Goal: Task Accomplishment & Management: Manage account settings

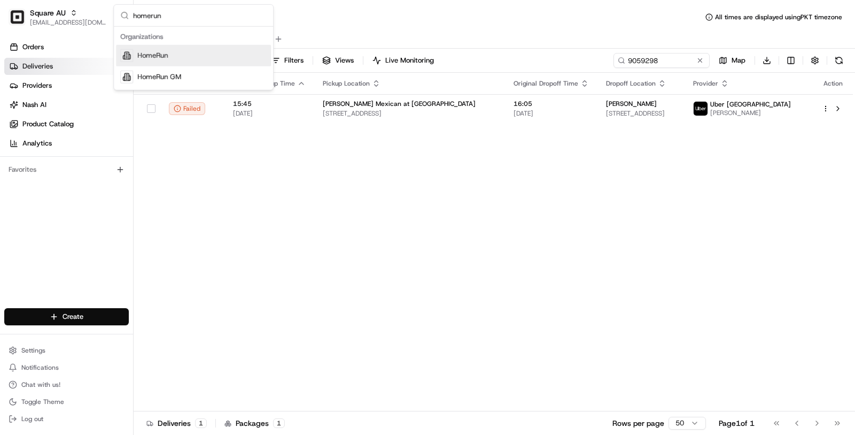
type input "homerun"
click at [187, 51] on div "HomeRun" at bounding box center [193, 55] width 155 height 21
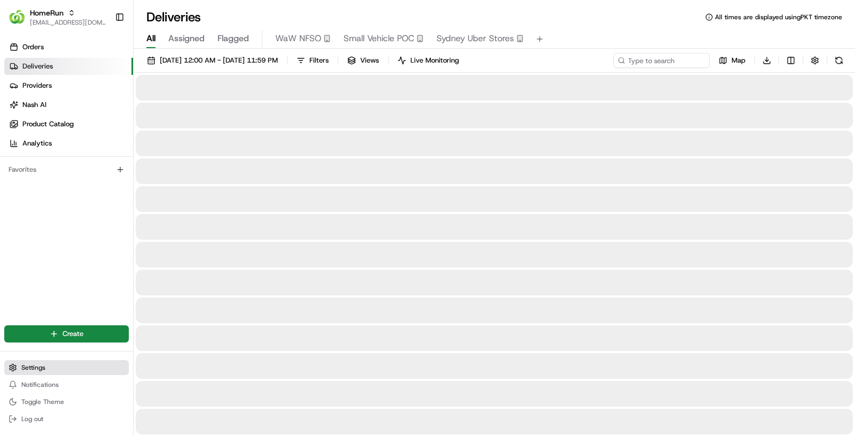
click at [52, 362] on button "Settings" at bounding box center [66, 367] width 125 height 15
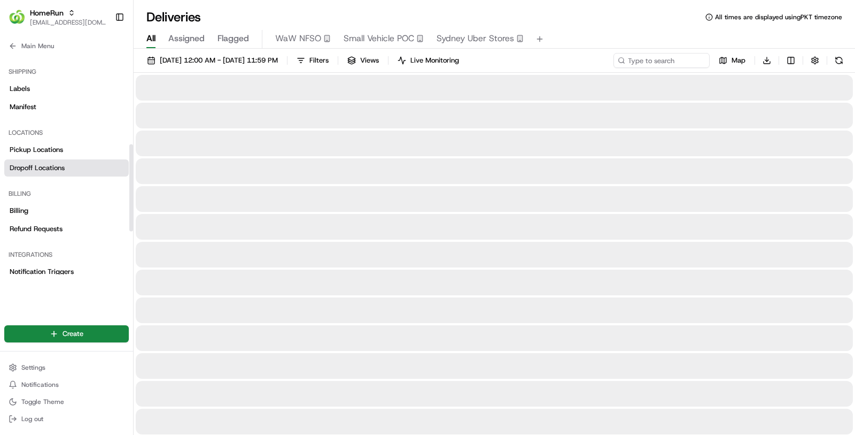
scroll to position [230, 0]
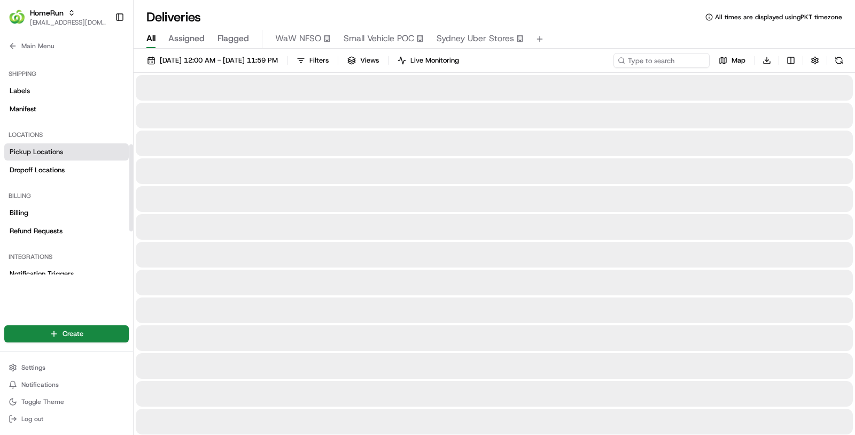
click at [60, 150] on span "Pickup Locations" at bounding box center [36, 152] width 53 height 10
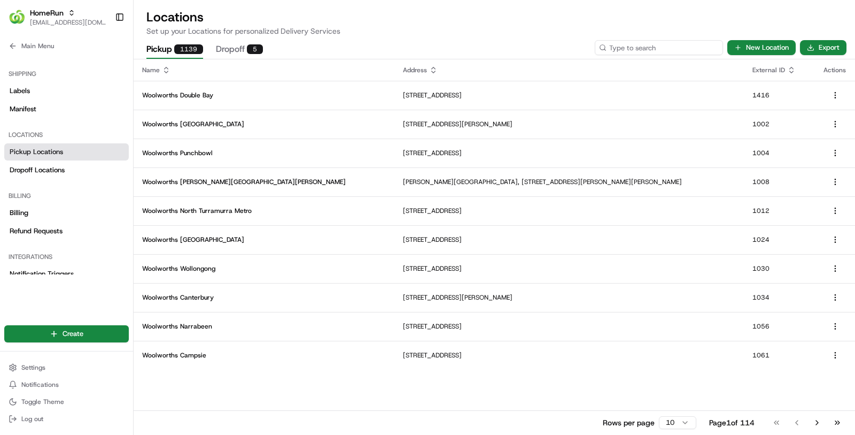
click at [656, 49] on input at bounding box center [659, 47] width 128 height 15
paste input "1032"
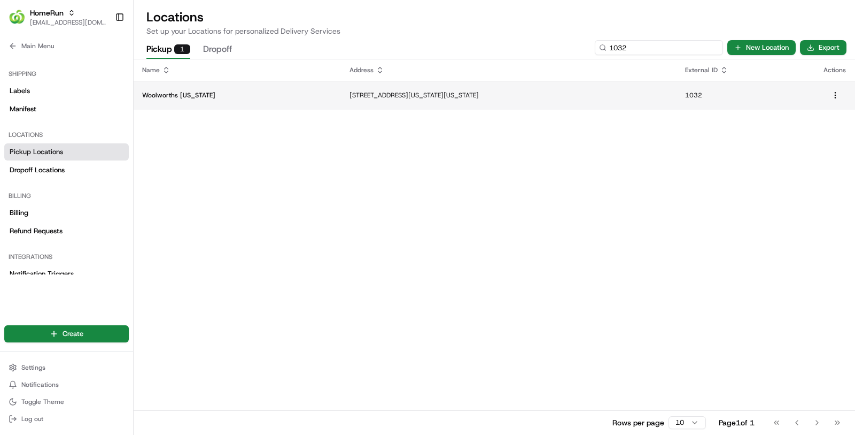
type input "1032"
click at [377, 105] on td "144 Maryland Dr, Maryland, NSW 2287, AU" at bounding box center [509, 95] width 336 height 29
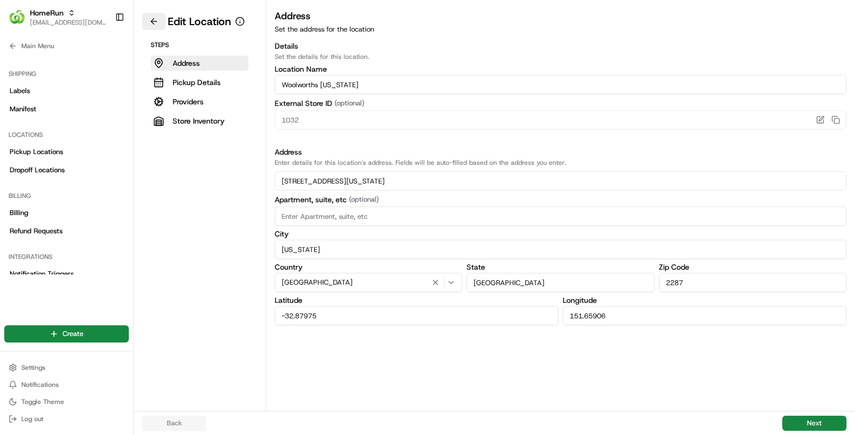
click at [153, 22] on button at bounding box center [154, 21] width 24 height 17
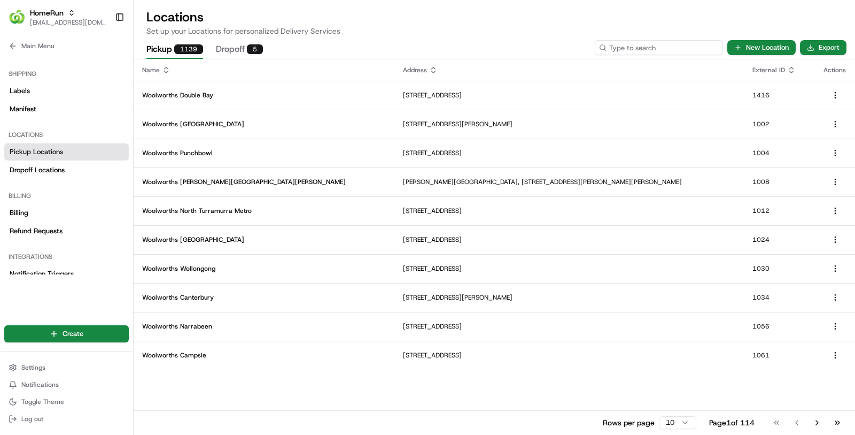
click at [660, 45] on input at bounding box center [659, 47] width 128 height 15
paste input "1101"
type input "1101"
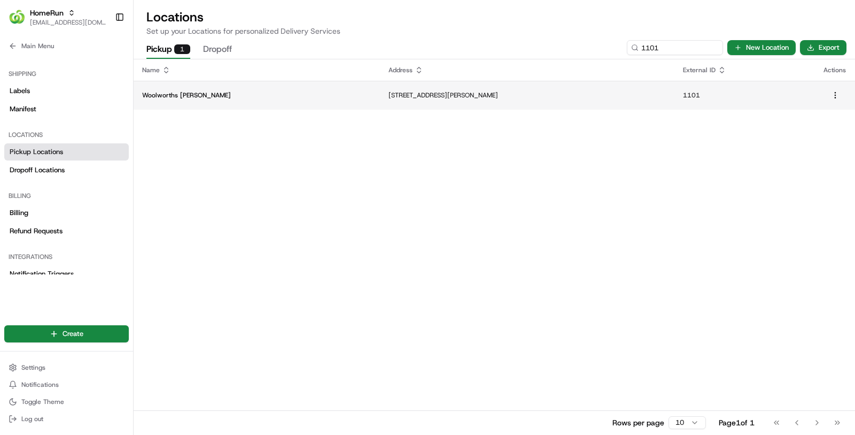
click at [440, 101] on td "Cnr Maitland Road And Valencia Street, Mayfield, NSW 2304, AU" at bounding box center [527, 95] width 295 height 29
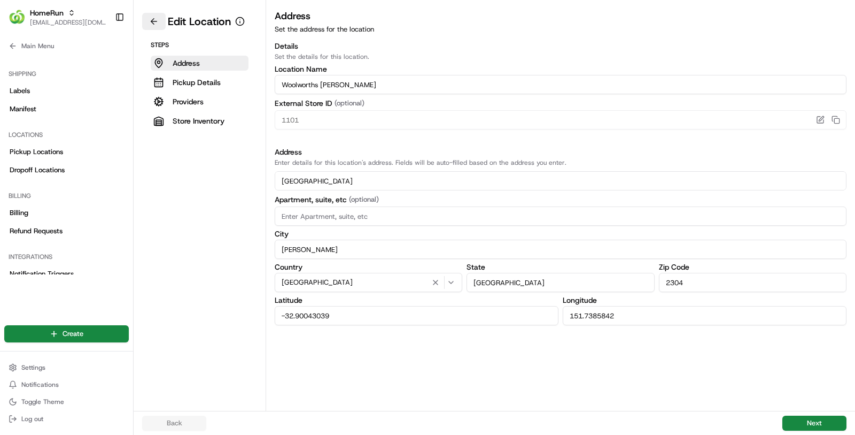
click at [151, 19] on button at bounding box center [154, 21] width 24 height 17
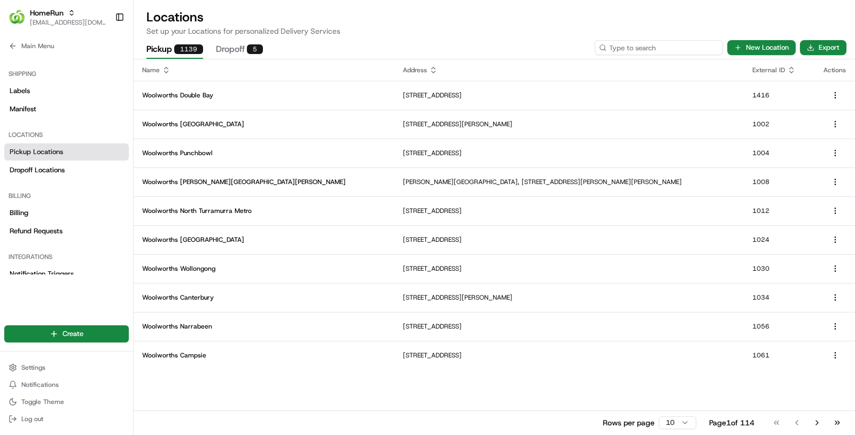
click at [660, 47] on input at bounding box center [659, 47] width 128 height 15
paste input "1117"
type input "1117"
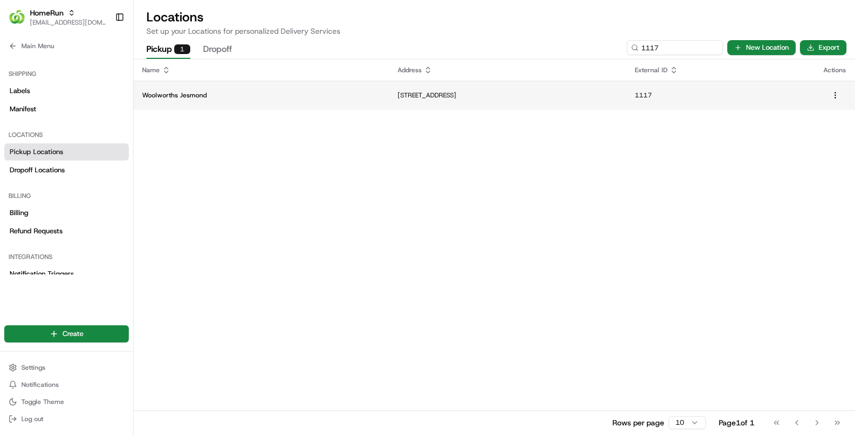
click at [429, 88] on td "24-26 Blue Gum Road, Jesmond, NSW 2299, AU" at bounding box center [507, 95] width 237 height 29
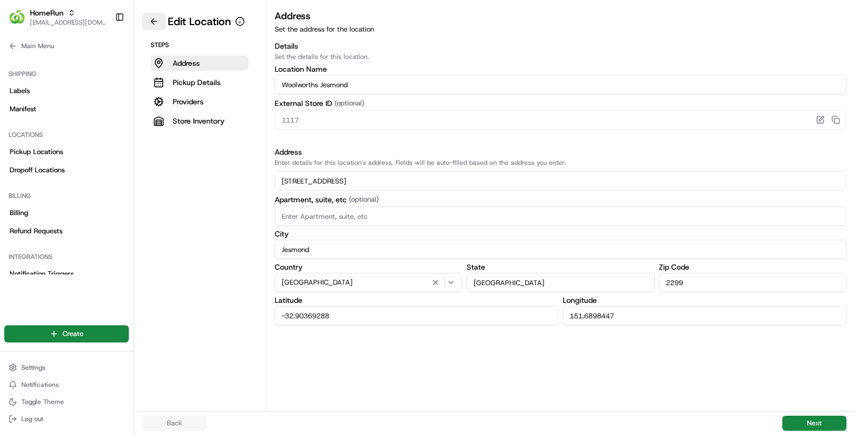
click at [154, 20] on button at bounding box center [154, 21] width 24 height 17
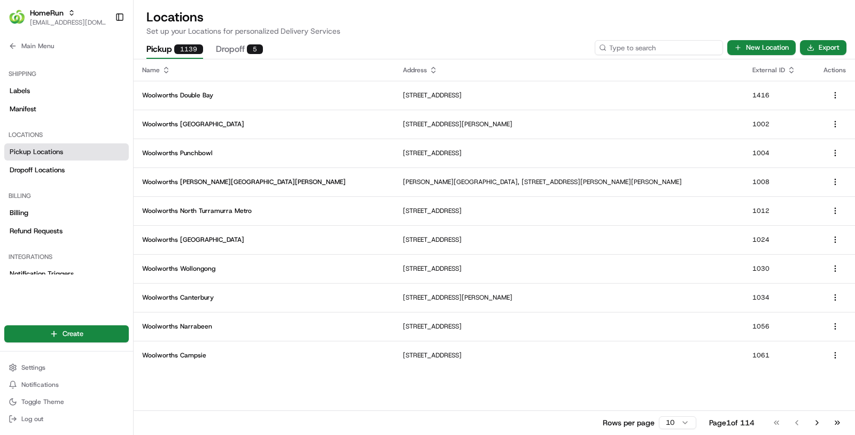
click at [661, 48] on input at bounding box center [659, 47] width 128 height 15
paste input "1165"
type input "1165"
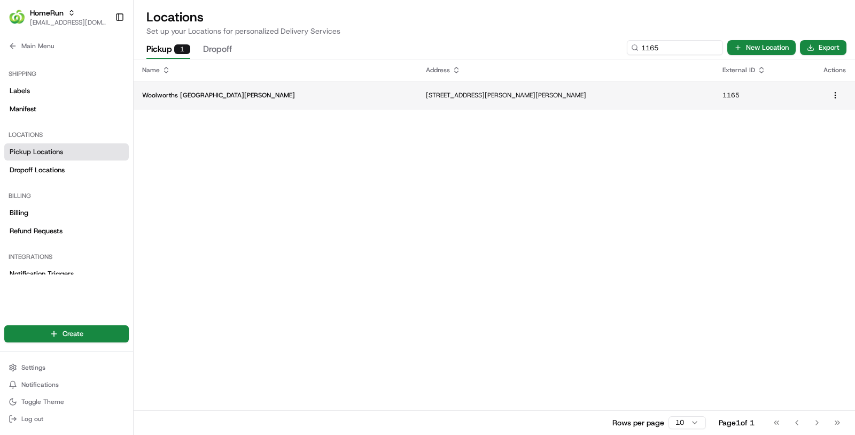
click at [426, 98] on p "46 Wilson Road, Mt Hutton, NSW 2290, AU" at bounding box center [566, 95] width 280 height 9
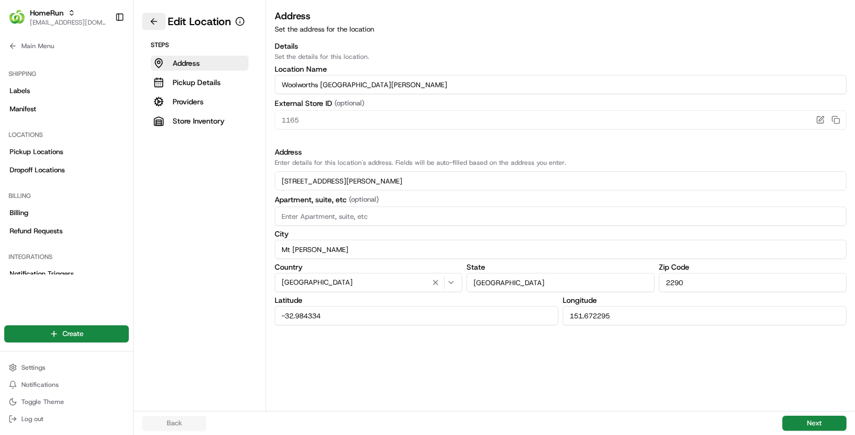
click at [162, 25] on button at bounding box center [154, 21] width 24 height 17
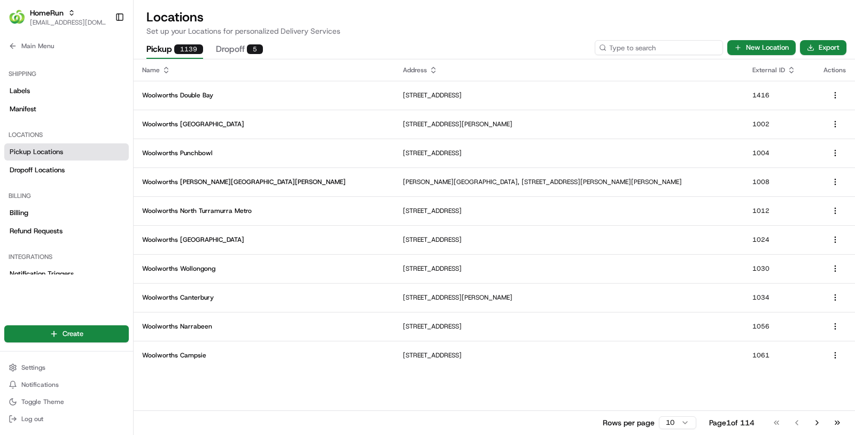
click at [648, 51] on input at bounding box center [659, 47] width 128 height 15
paste input "1172"
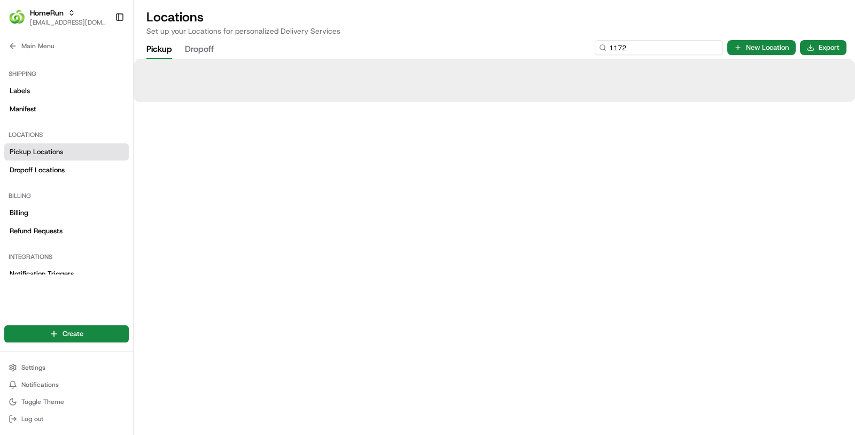
type input "1172"
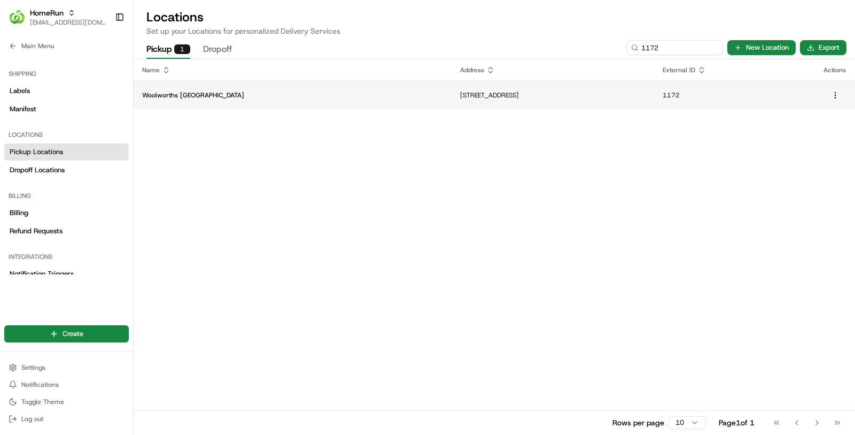
click at [215, 96] on p "Woolworths Glendale" at bounding box center [292, 95] width 301 height 9
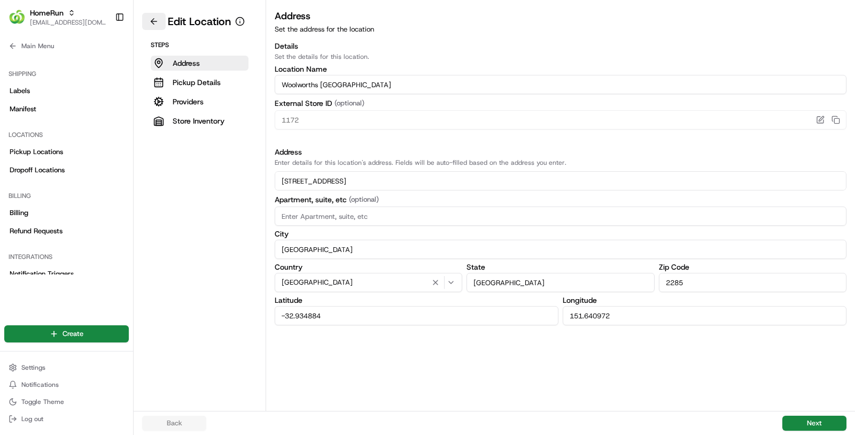
click at [152, 13] on button at bounding box center [154, 21] width 24 height 17
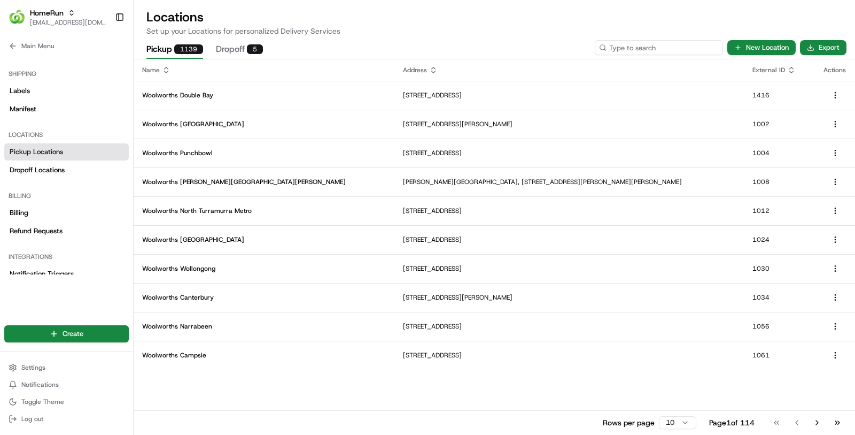
click at [676, 51] on input at bounding box center [659, 47] width 128 height 15
paste input "1228"
type input "1228"
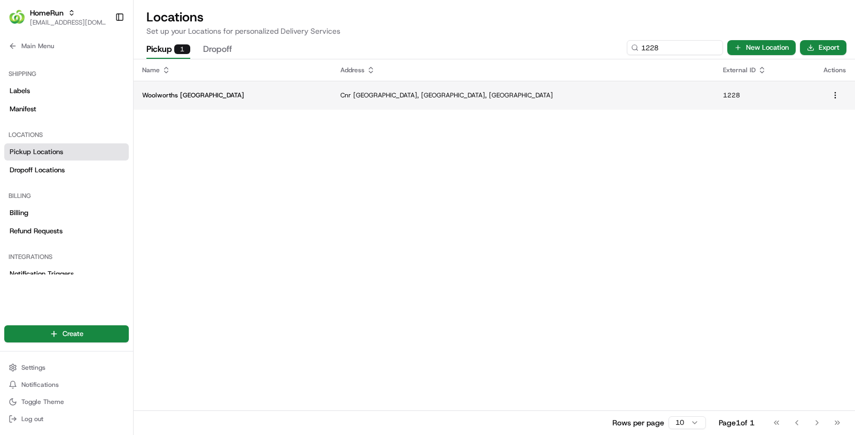
click at [448, 92] on p "Cnr Macquarie And Main Roads, Cardiff, NSW 2285, AU" at bounding box center [523, 95] width 366 height 9
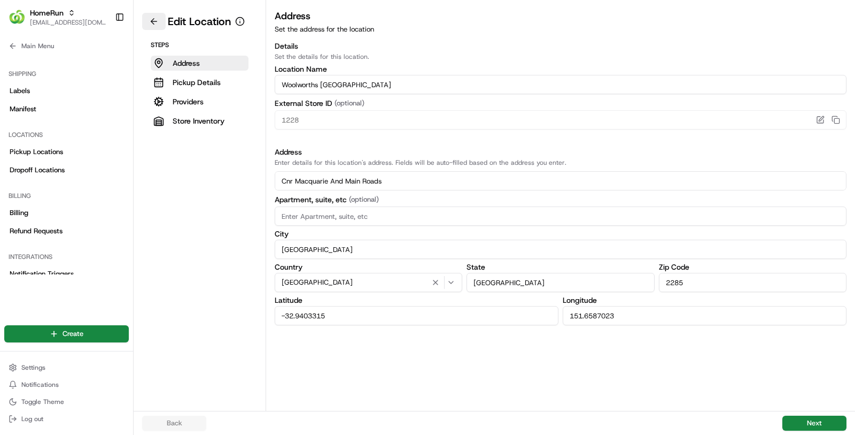
click at [160, 18] on button at bounding box center [154, 21] width 24 height 17
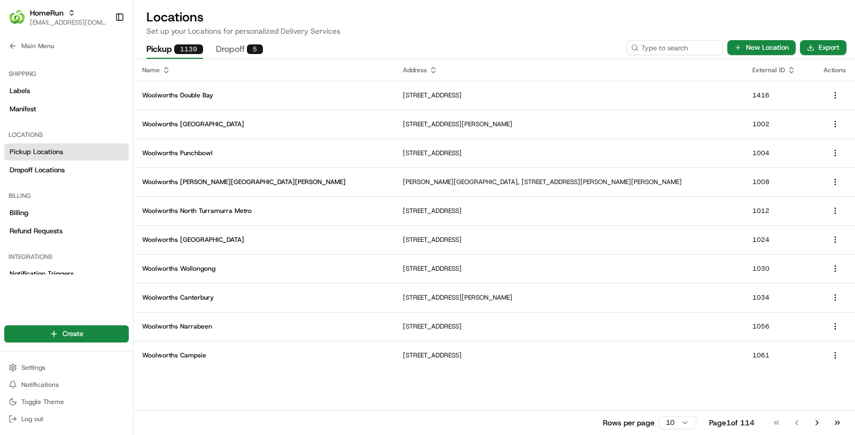
click at [656, 59] on div at bounding box center [495, 59] width 722 height 1
click at [655, 43] on input at bounding box center [659, 47] width 128 height 15
paste input "1244"
type input "1244"
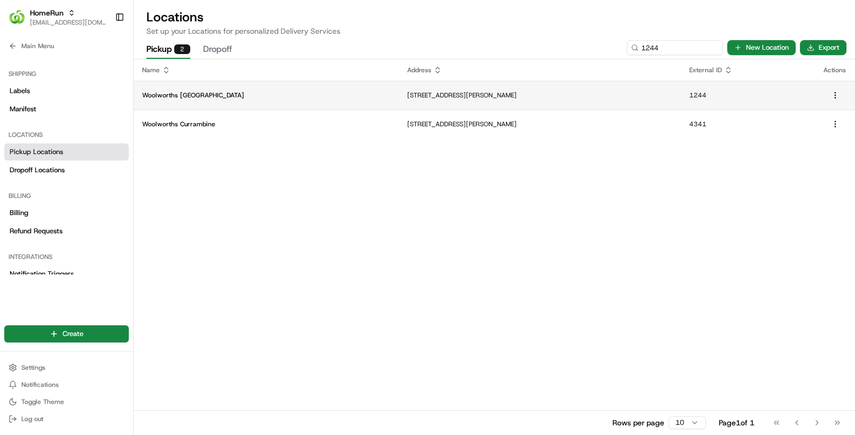
click at [450, 86] on td "18 Josephson Street, Swansea, NSW 2281, AU" at bounding box center [540, 95] width 282 height 29
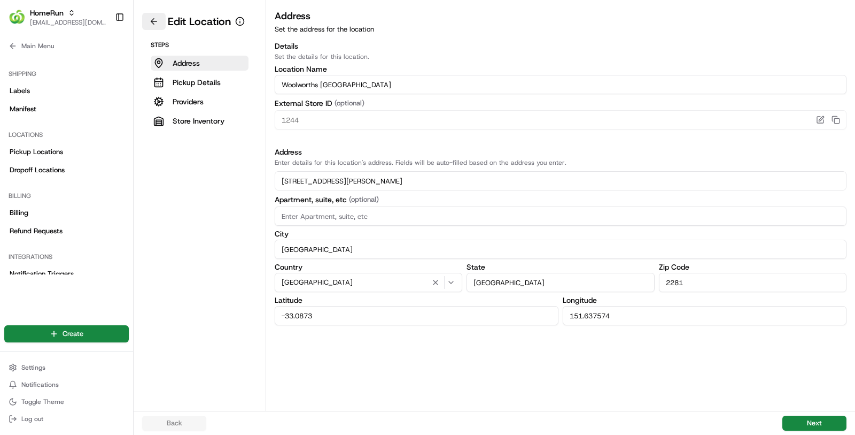
click at [154, 25] on button at bounding box center [154, 21] width 24 height 17
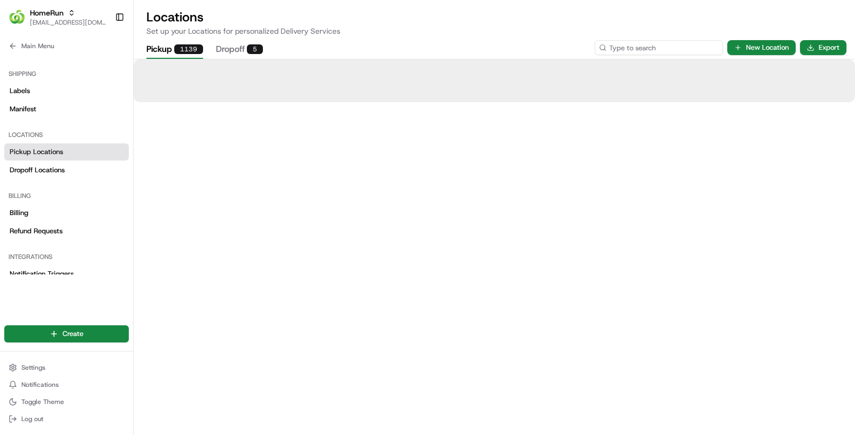
click at [667, 50] on input at bounding box center [659, 47] width 128 height 15
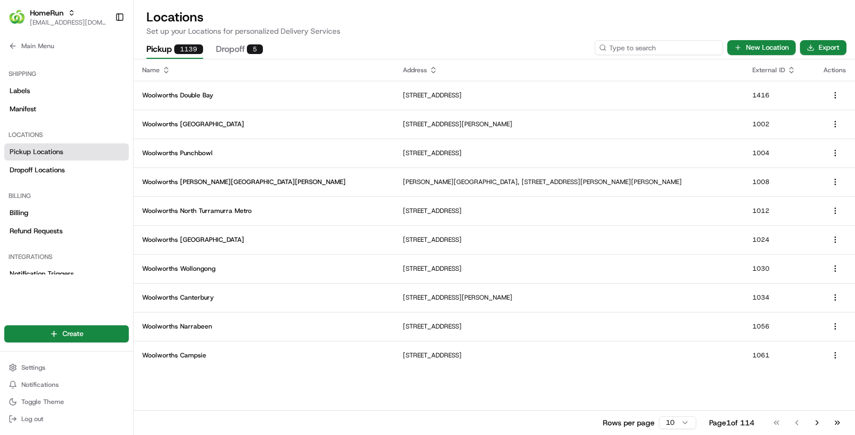
paste input "1278"
type input "1278"
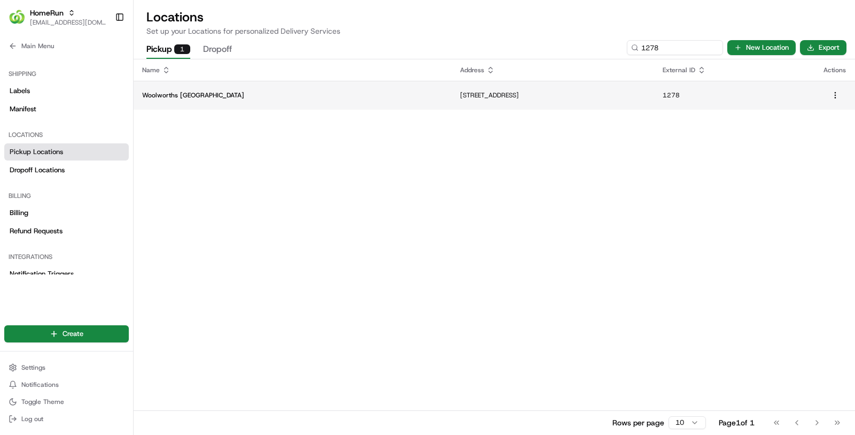
click at [221, 96] on p "Woolworths Cameron Park" at bounding box center [292, 95] width 301 height 9
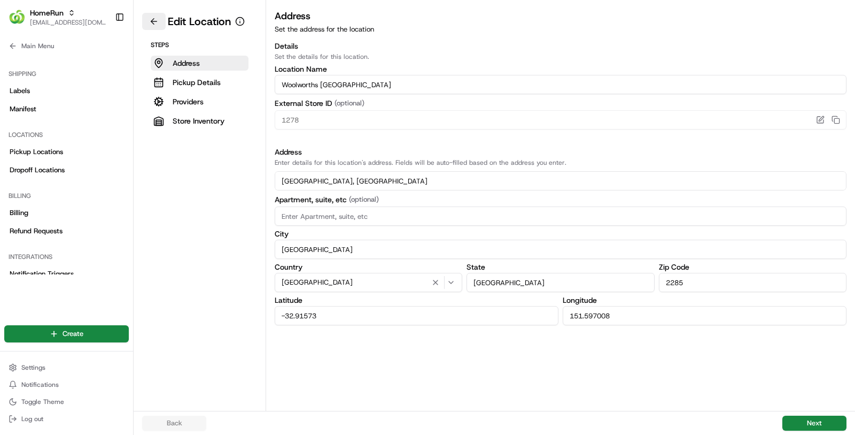
click at [157, 20] on button at bounding box center [154, 21] width 24 height 17
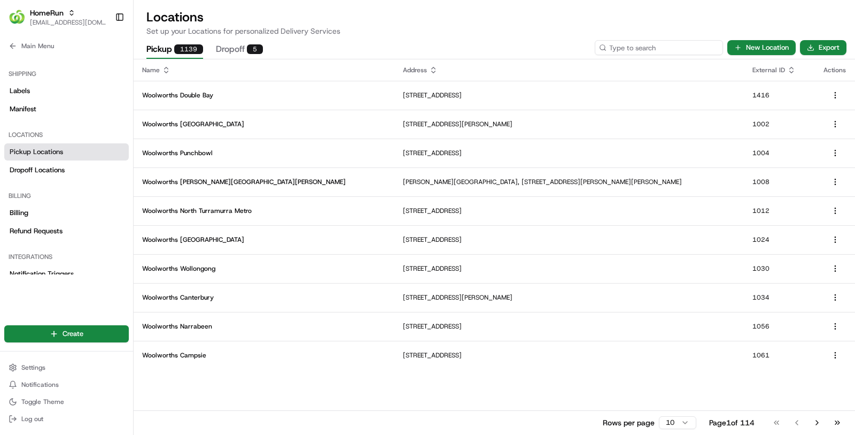
click at [648, 48] on input at bounding box center [659, 47] width 128 height 15
paste input "1326"
type input "1326"
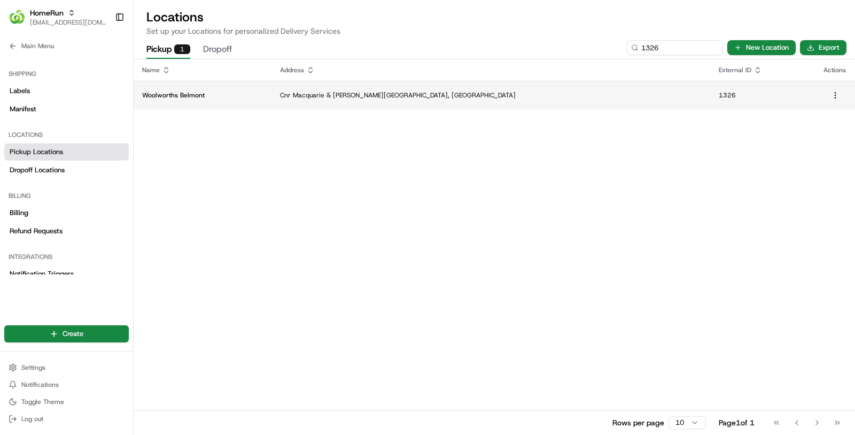
click at [228, 91] on p "Woolworths Belmont" at bounding box center [202, 95] width 121 height 9
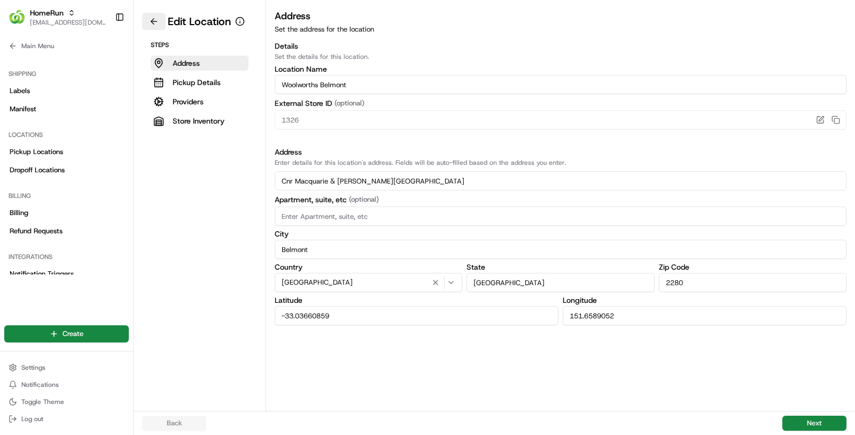
click at [146, 23] on button at bounding box center [154, 21] width 24 height 17
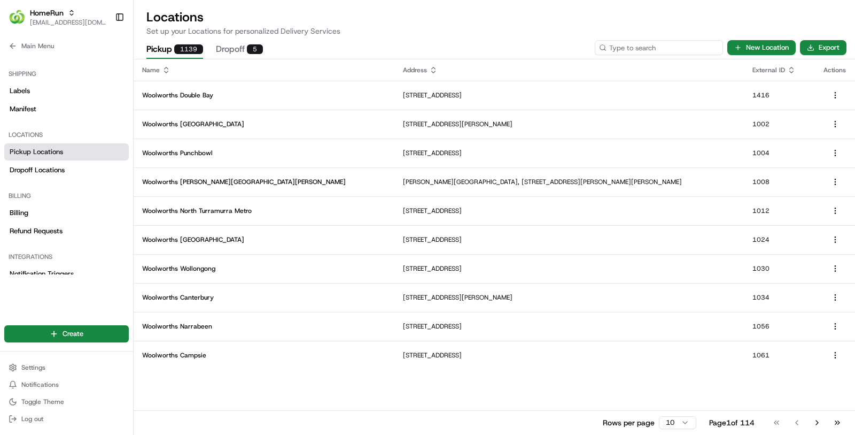
click at [650, 50] on input at bounding box center [659, 47] width 128 height 15
paste input "1344"
type input "1344"
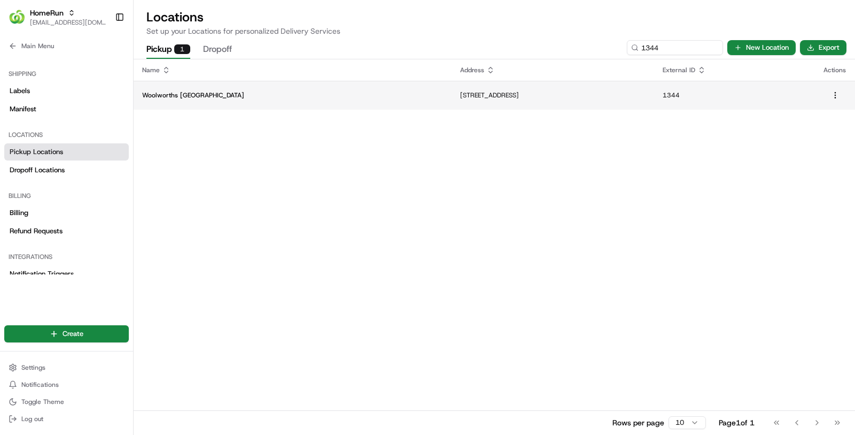
click at [183, 96] on p "Woolworths Toronto" at bounding box center [292, 95] width 301 height 9
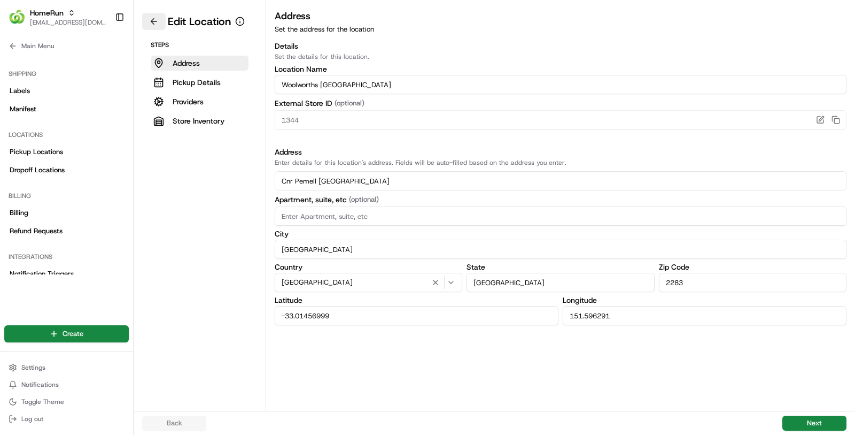
click at [146, 20] on button at bounding box center [154, 21] width 24 height 17
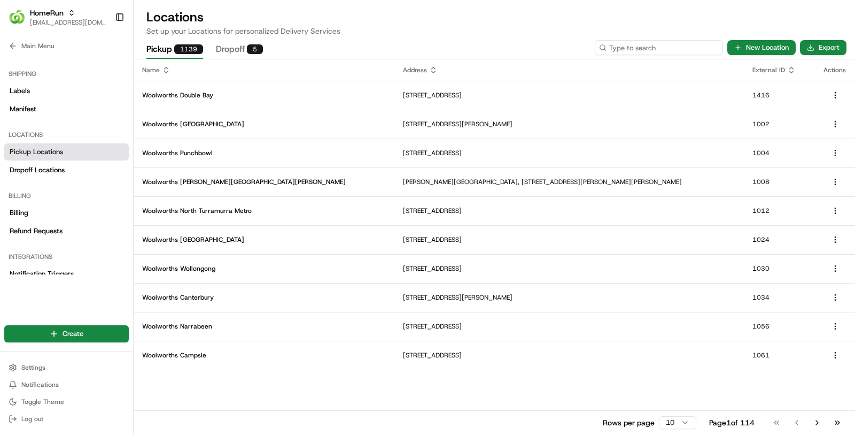
click at [654, 50] on input at bounding box center [659, 47] width 128 height 15
paste input "1415"
type input "1415"
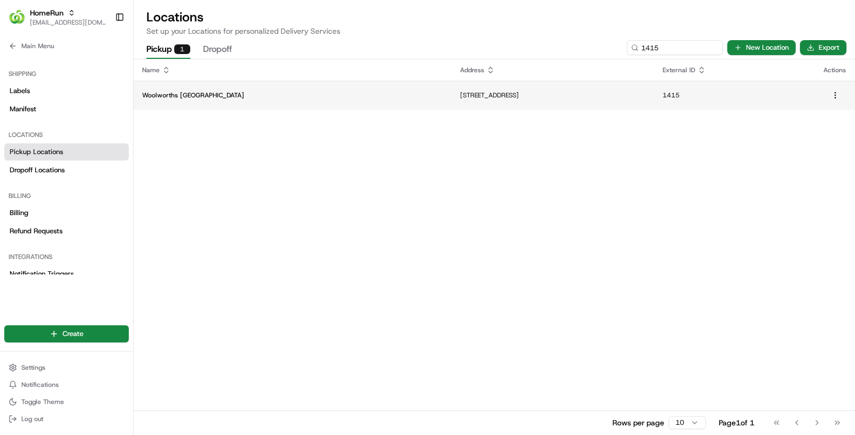
click at [291, 94] on p "Woolworths Newcastle West" at bounding box center [292, 95] width 301 height 9
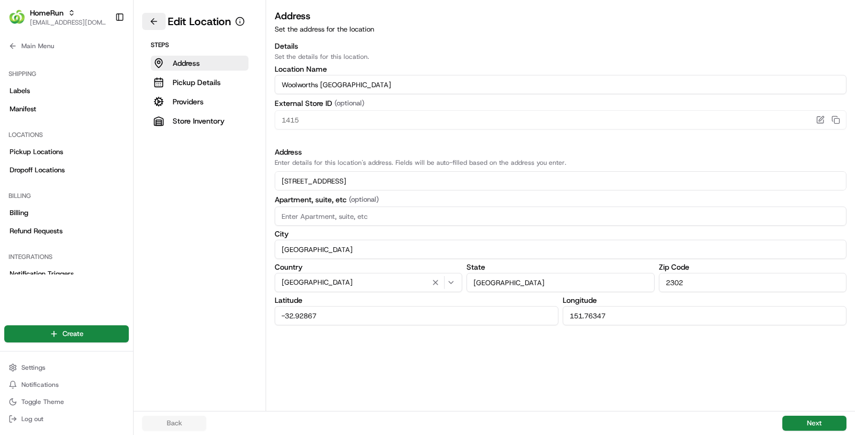
click at [148, 19] on button at bounding box center [154, 21] width 24 height 17
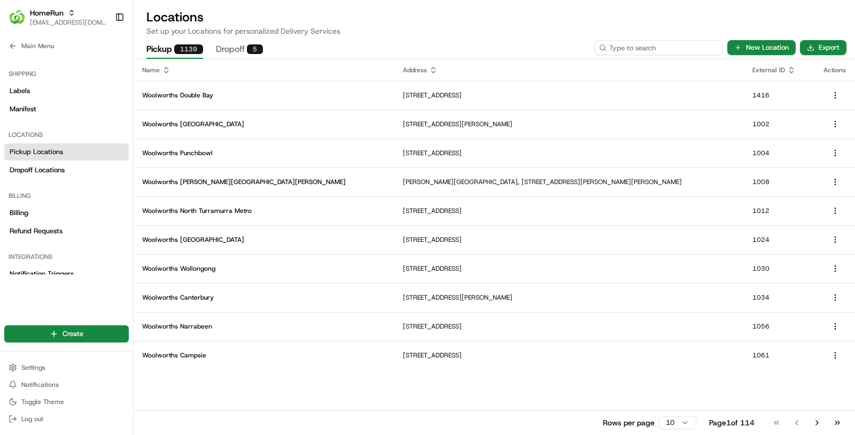
click at [642, 46] on input at bounding box center [659, 47] width 128 height 15
paste input "1753"
type input "1753"
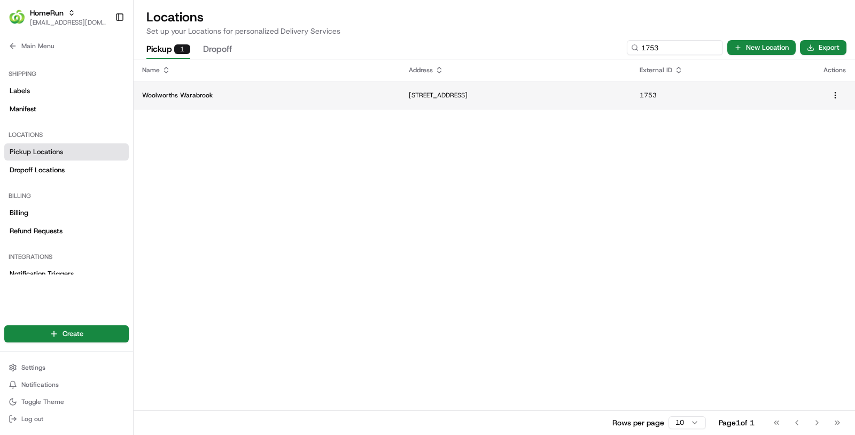
click at [400, 91] on td "3 Angophora Drive, Warabrook, NSW 2304, AU" at bounding box center [515, 95] width 231 height 29
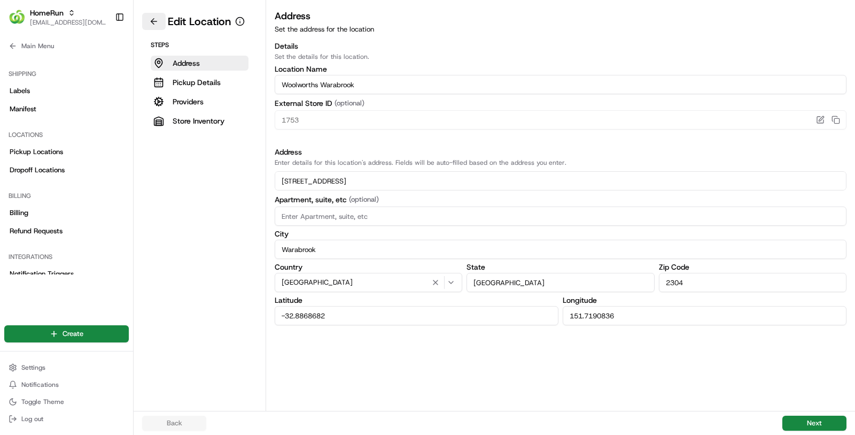
click at [156, 27] on button at bounding box center [154, 21] width 24 height 17
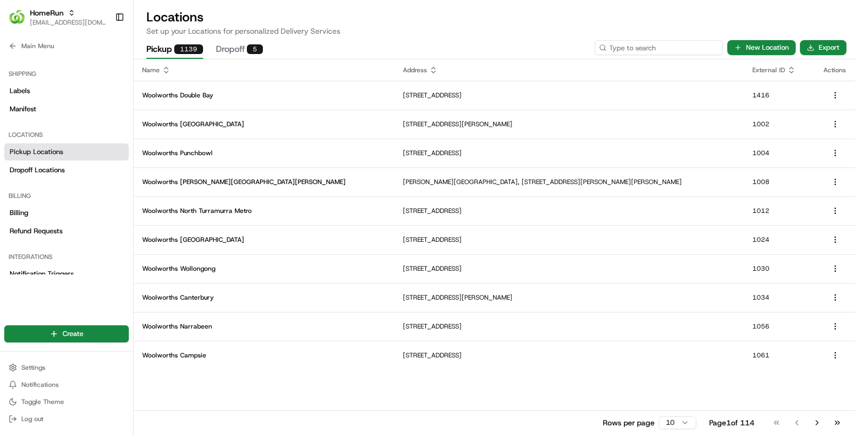
click at [679, 44] on input at bounding box center [659, 47] width 128 height 15
paste input "2231"
type input "2231"
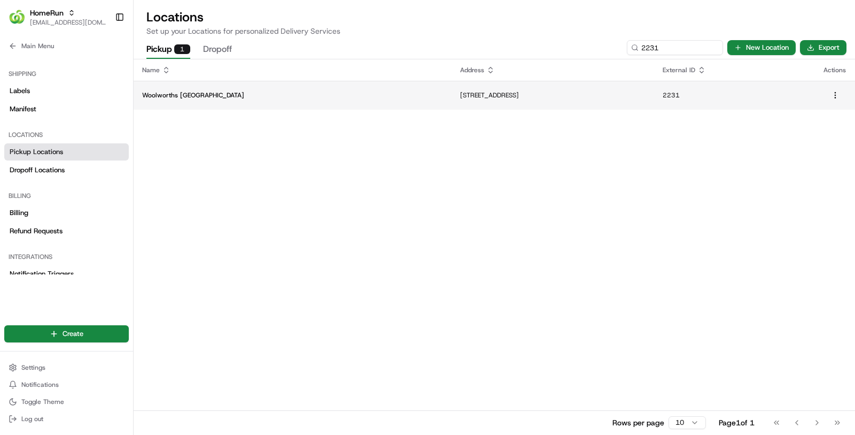
click at [272, 96] on p "Woolworths Eatons Hill" at bounding box center [292, 95] width 301 height 9
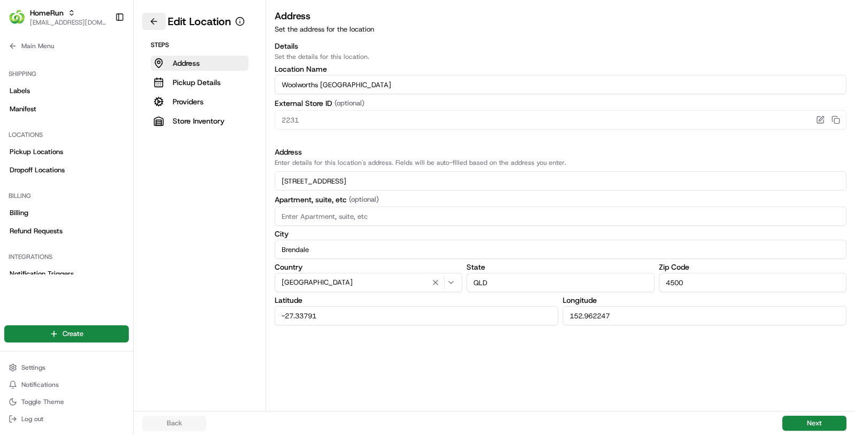
click at [156, 19] on button at bounding box center [154, 21] width 24 height 17
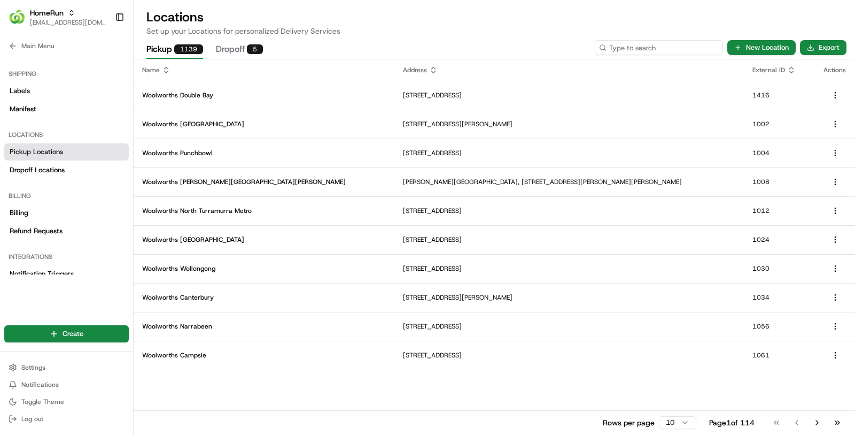
click at [673, 51] on input at bounding box center [659, 47] width 128 height 15
paste input "2442"
type input "2442"
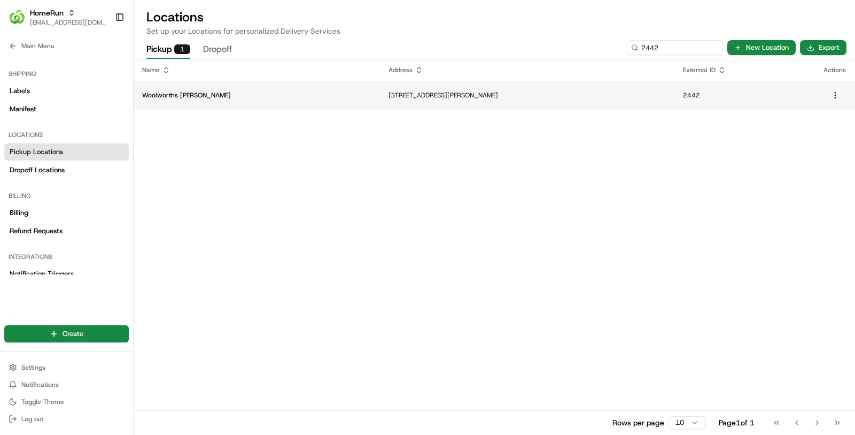
click at [194, 102] on td "Woolworths Rothwell" at bounding box center [257, 95] width 246 height 29
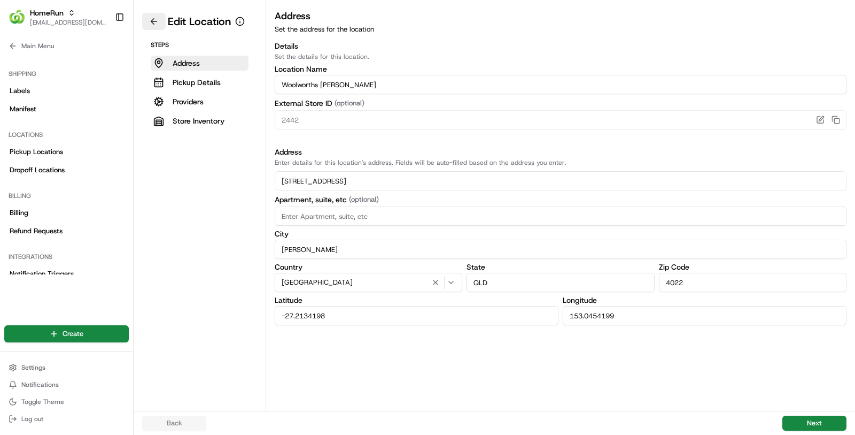
click at [146, 21] on button at bounding box center [154, 21] width 24 height 17
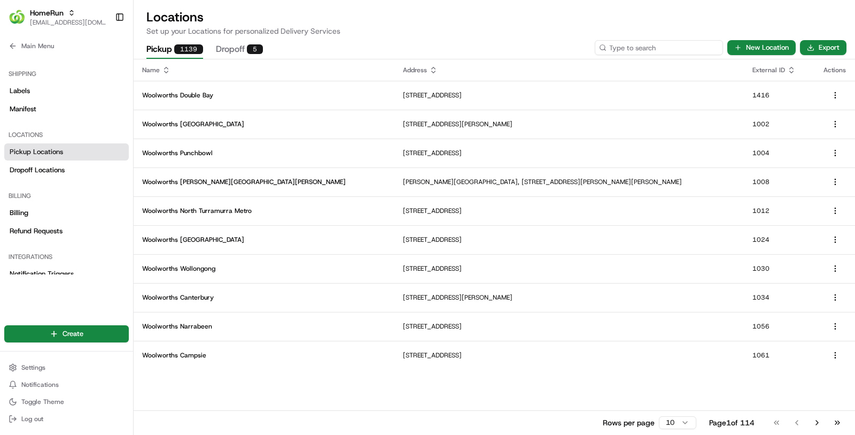
click at [654, 48] on input at bounding box center [659, 47] width 128 height 15
paste input "2505"
type input "2505"
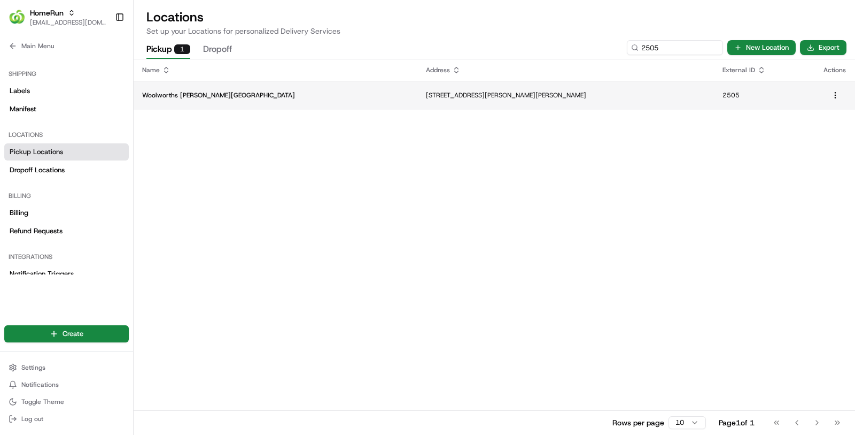
click at [273, 99] on p "Woolworths Bracken Ridge" at bounding box center [275, 95] width 267 height 9
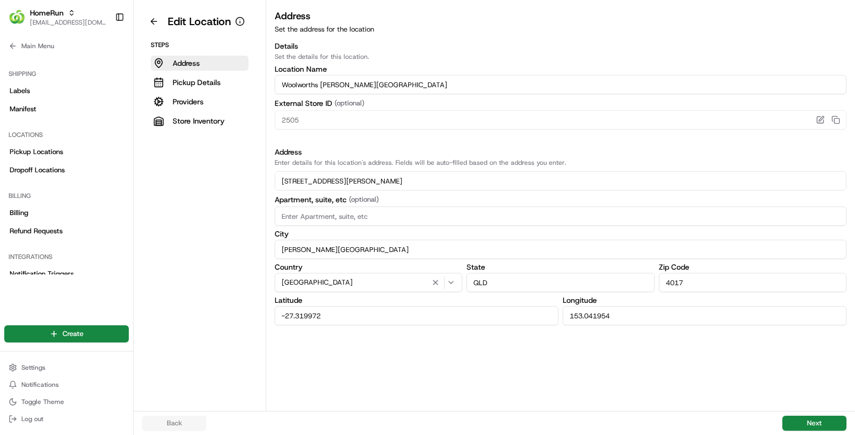
click at [165, 19] on div "Edit Location" at bounding box center [193, 21] width 103 height 17
click at [153, 20] on button at bounding box center [154, 21] width 24 height 17
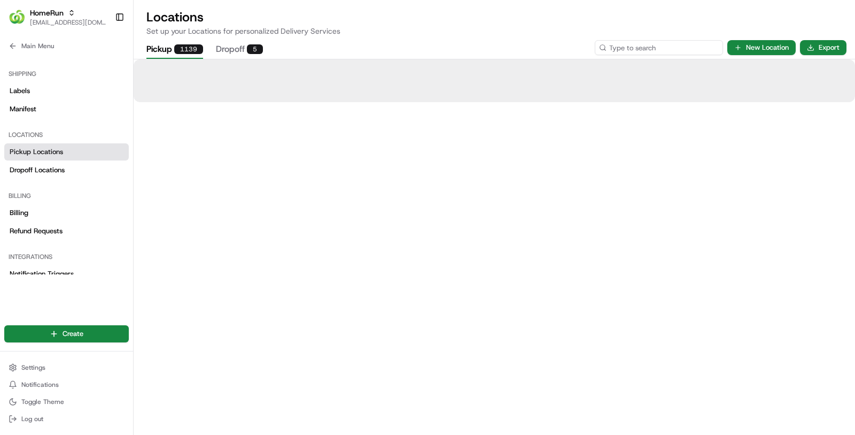
click at [645, 50] on input at bounding box center [659, 47] width 128 height 15
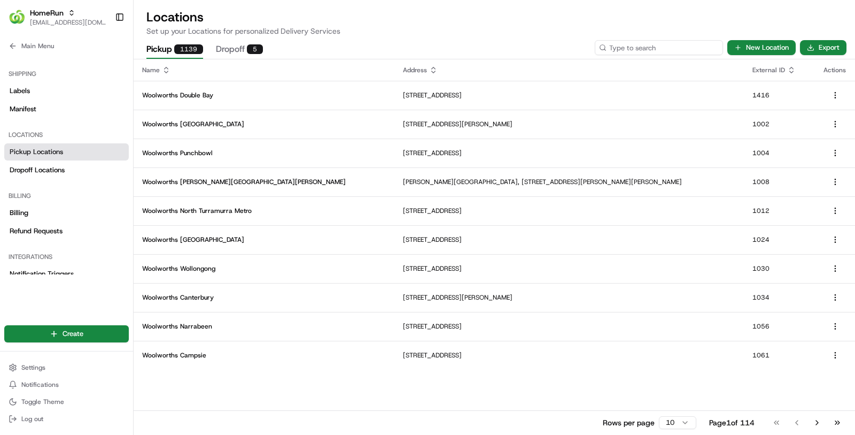
paste input "2508"
type input "2508"
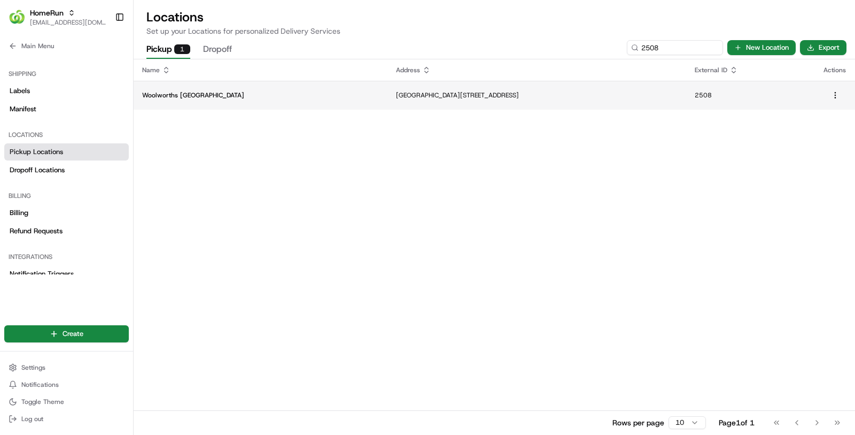
click at [396, 93] on p "Cnr Anzac Ave & North Lakes Drive, North Lakes, QLD 4509, AU" at bounding box center [537, 95] width 282 height 9
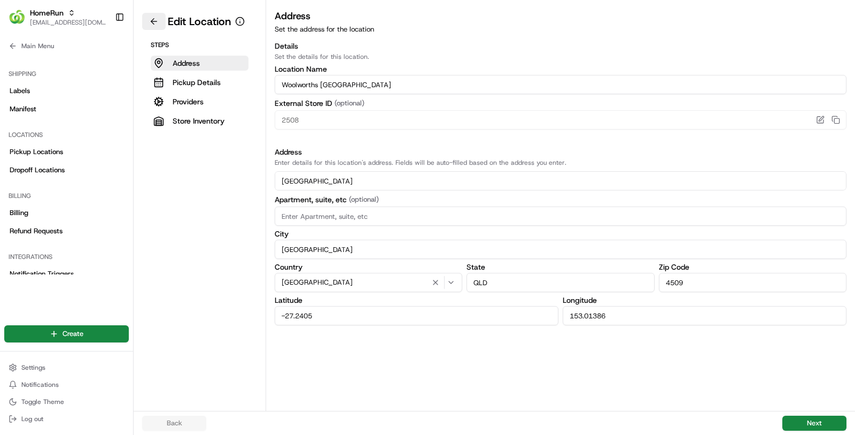
click at [157, 21] on button at bounding box center [154, 21] width 24 height 17
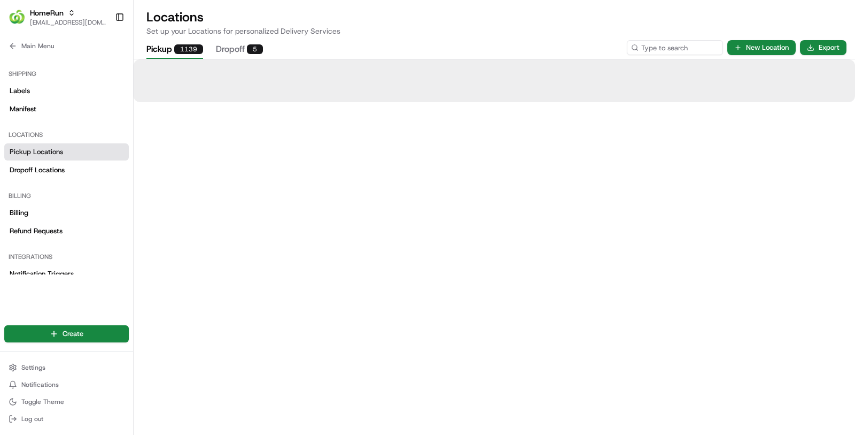
click at [656, 36] on div "Pickup 1139 Dropoff 5 New Location Export" at bounding box center [495, 47] width 722 height 22
click at [656, 46] on input at bounding box center [659, 47] width 128 height 15
paste input "2556"
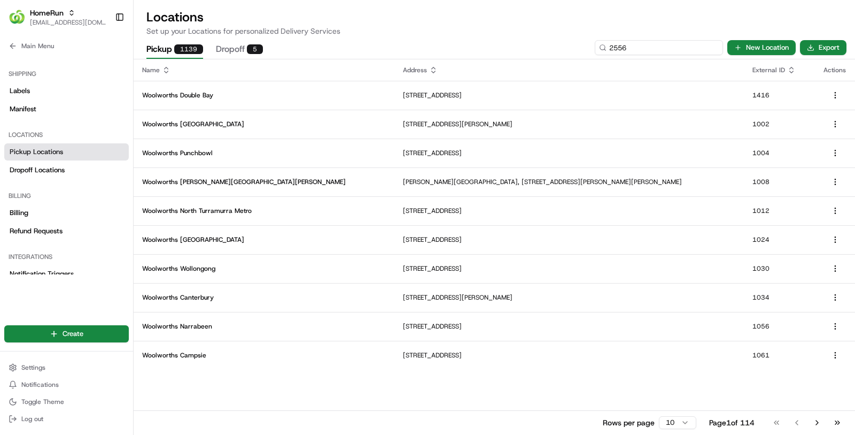
type input "2556"
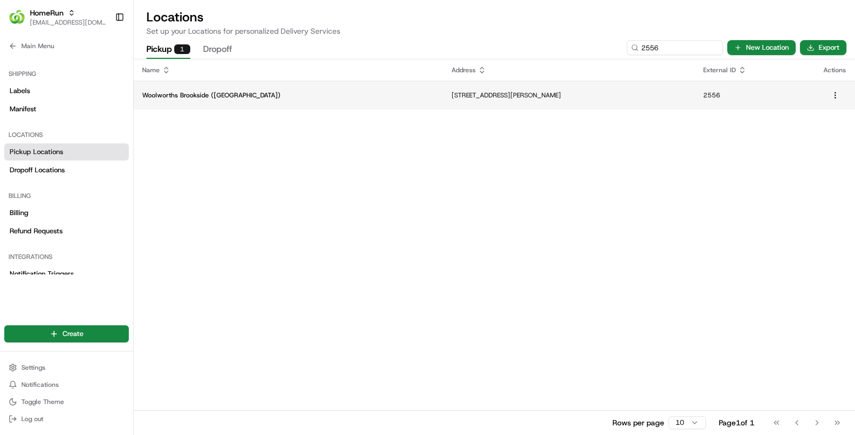
click at [210, 86] on td "Woolworths Brookside (Mitchelton)" at bounding box center [288, 95] width 309 height 29
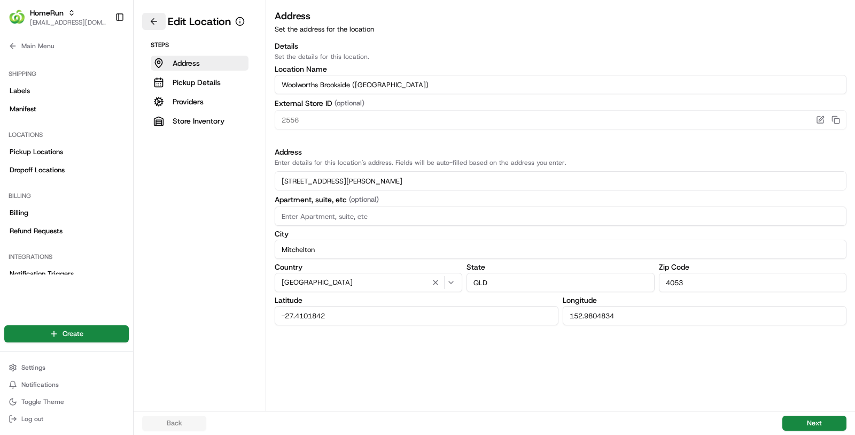
click at [160, 25] on button at bounding box center [154, 21] width 24 height 17
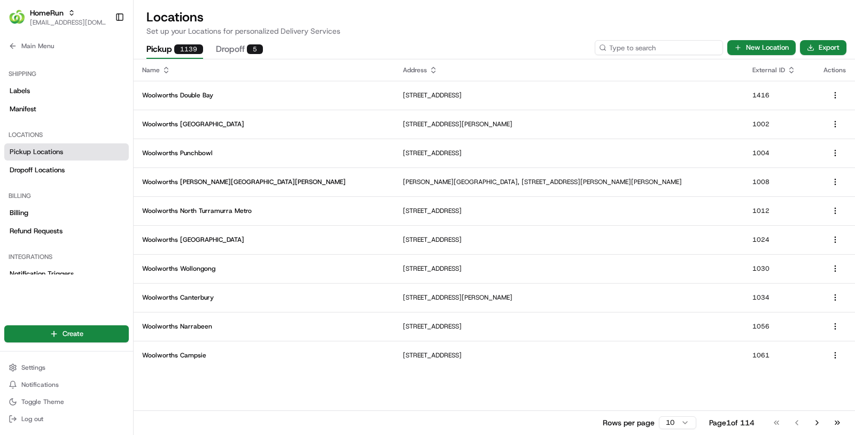
click at [651, 45] on input at bounding box center [659, 47] width 128 height 15
paste input "2575"
type input "2575"
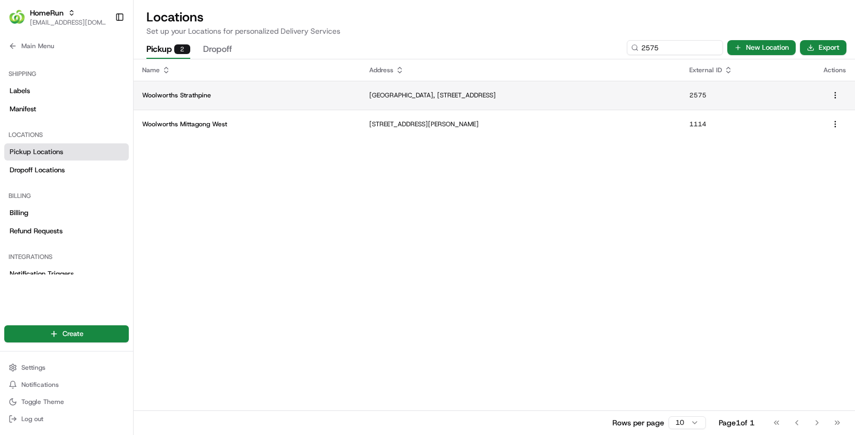
click at [307, 104] on td "Woolworths Strathpine" at bounding box center [247, 95] width 227 height 29
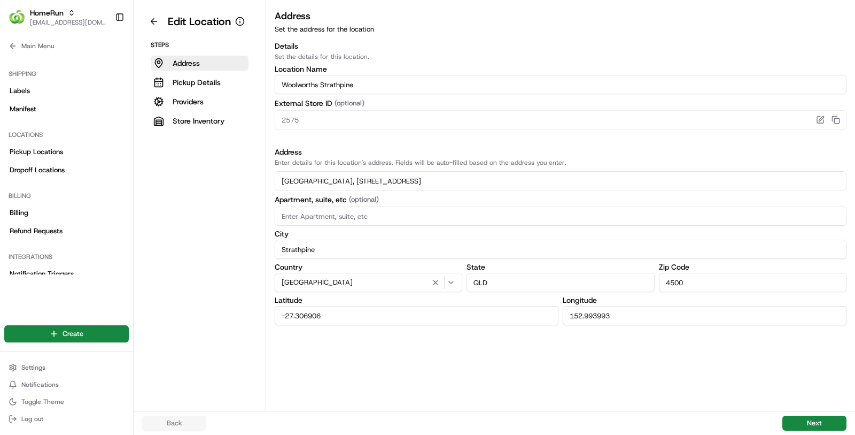
click at [154, 30] on aside "Edit Location Steps Address Pickup Details Providers Store Inventory" at bounding box center [200, 205] width 133 height 410
click at [153, 16] on button at bounding box center [154, 21] width 24 height 17
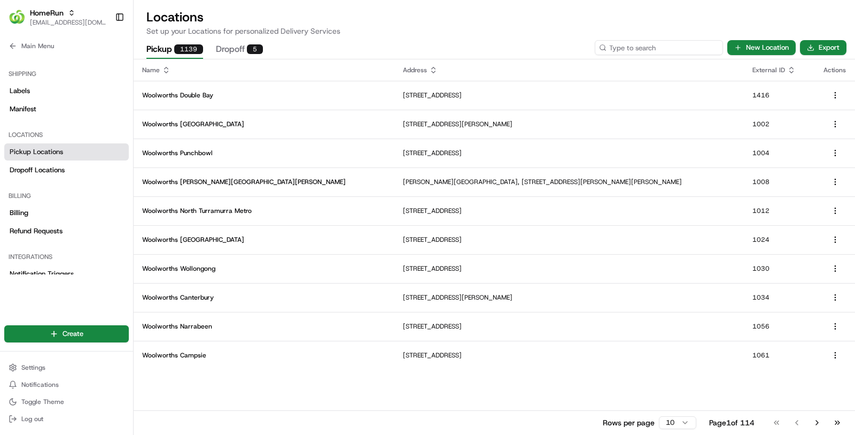
click at [661, 51] on input at bounding box center [659, 47] width 128 height 15
paste input "2579"
type input "2579"
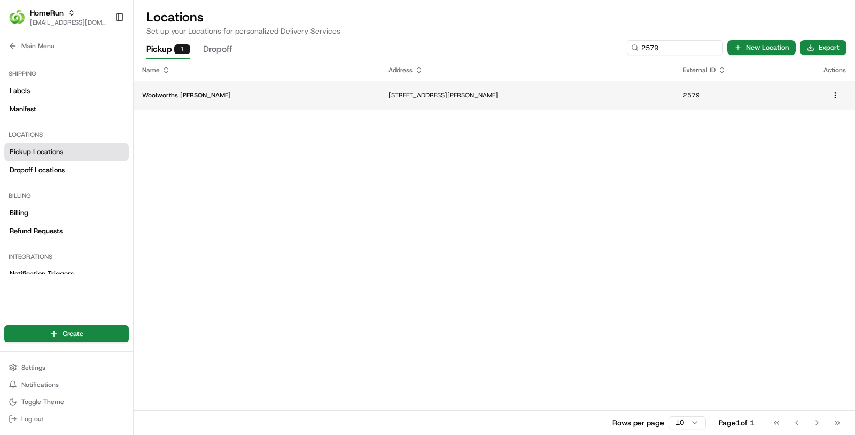
click at [395, 100] on td "15 Dayboro Road, Petrie, QLD 4502, AU" at bounding box center [527, 95] width 295 height 29
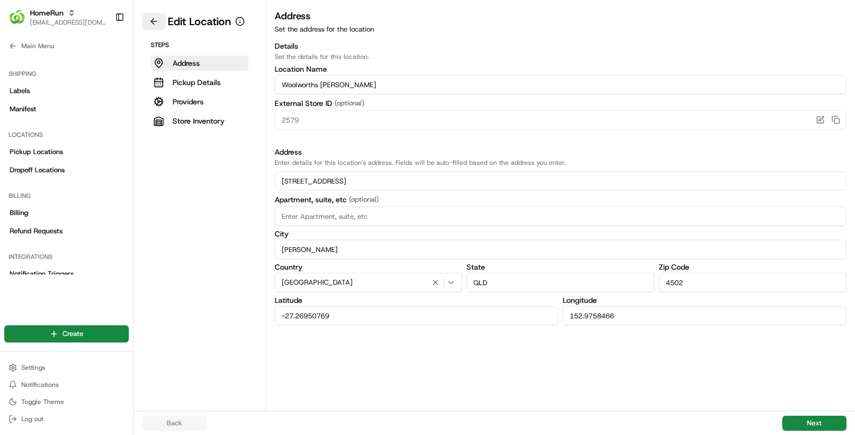
click at [164, 17] on button at bounding box center [154, 21] width 24 height 17
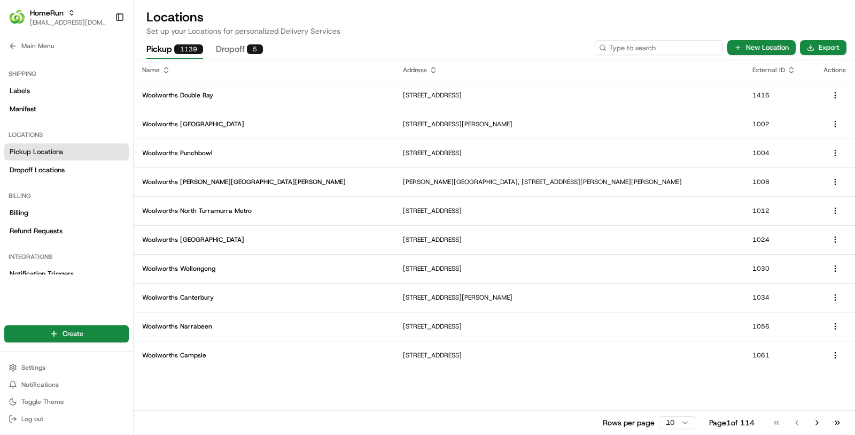
click at [684, 46] on input at bounding box center [659, 47] width 128 height 15
paste input "2605"
type input "2605"
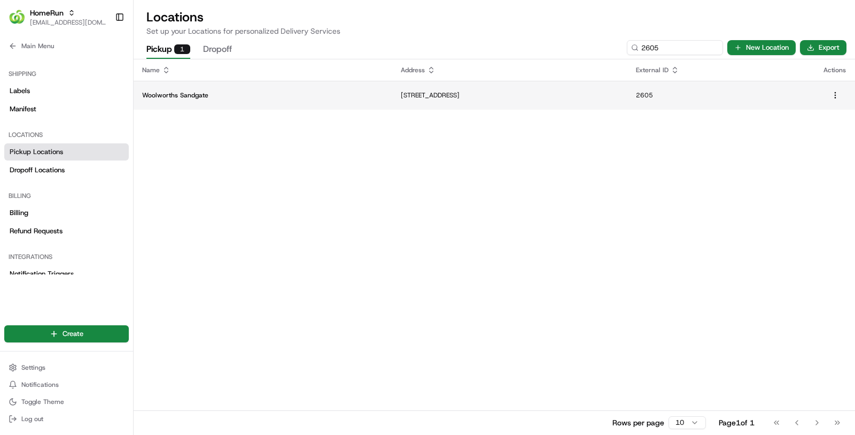
click at [392, 103] on td "8 Lagoon Street, Sandgate, QLD 4017, AU" at bounding box center [510, 95] width 236 height 29
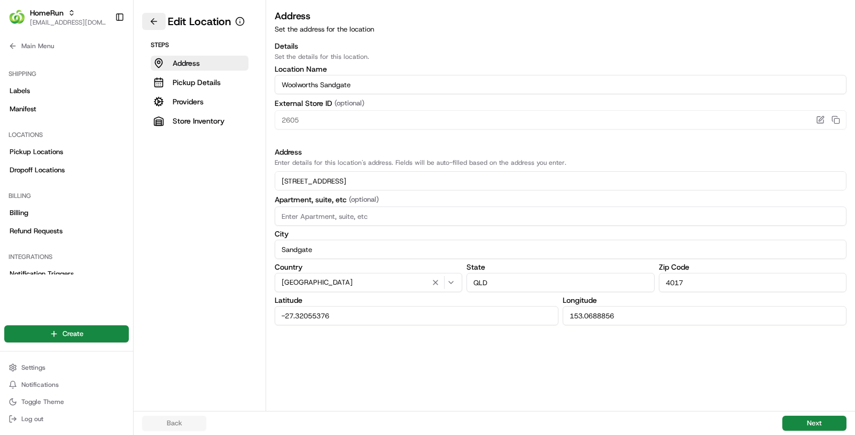
click at [156, 28] on button at bounding box center [154, 21] width 24 height 17
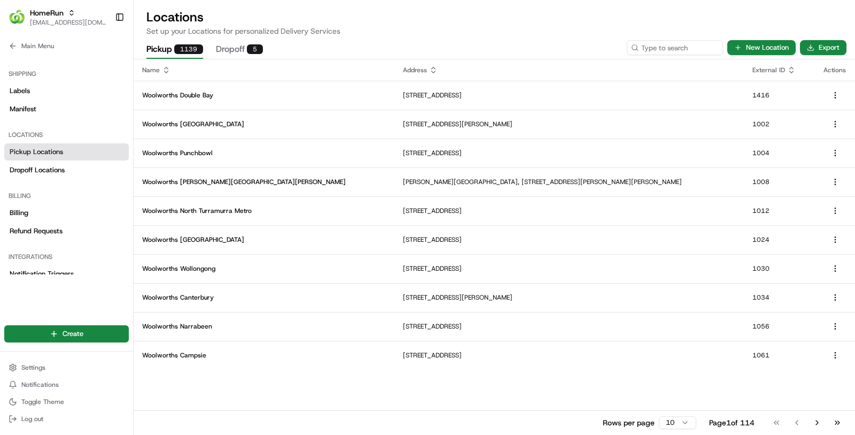
click at [683, 55] on div "Pickup 1139 Dropoff 5 New Location Export" at bounding box center [495, 47] width 722 height 22
click at [679, 52] on input at bounding box center [659, 47] width 128 height 15
paste input "2631"
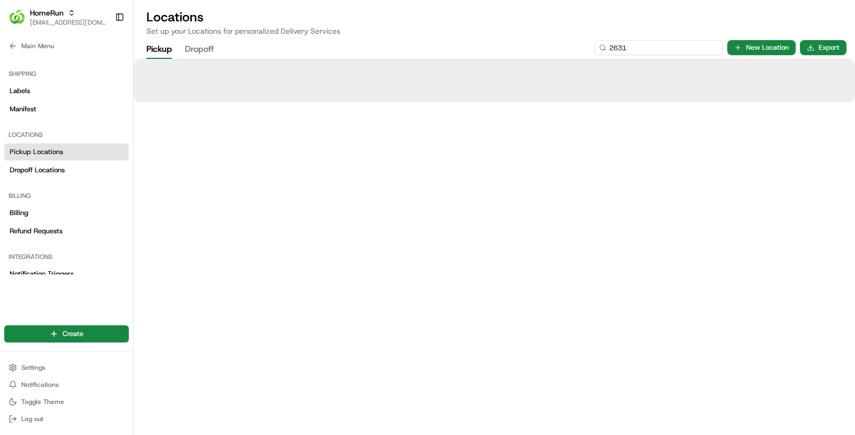
type input "2631"
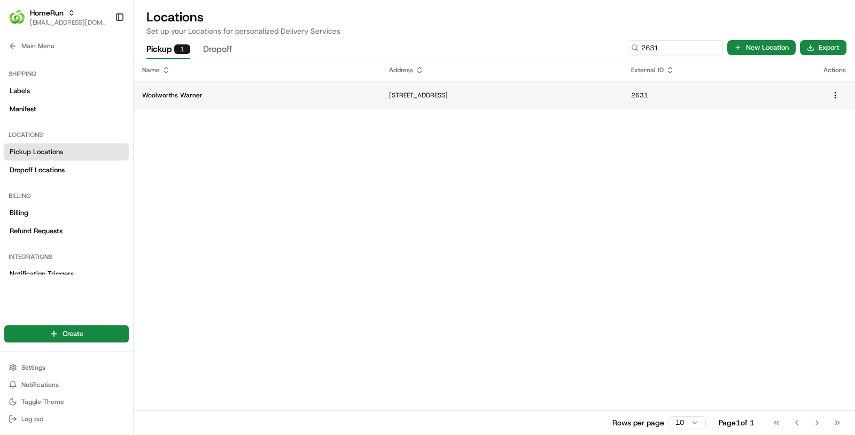
click at [245, 91] on p "Woolworths Warner" at bounding box center [257, 95] width 230 height 9
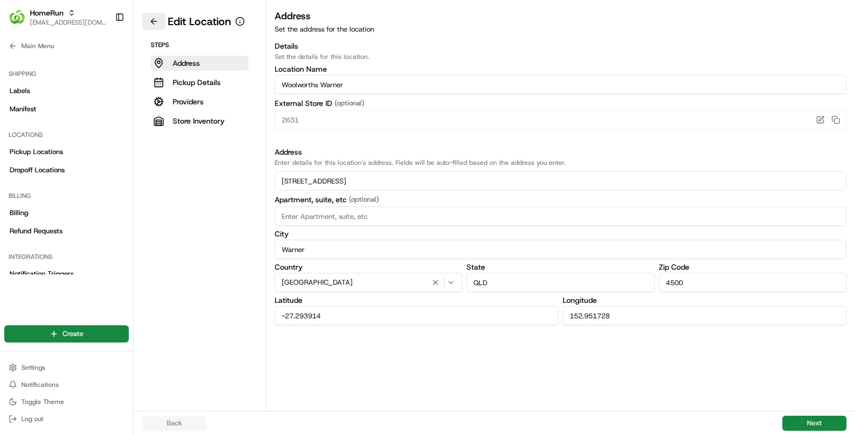
click at [157, 23] on button at bounding box center [154, 21] width 24 height 17
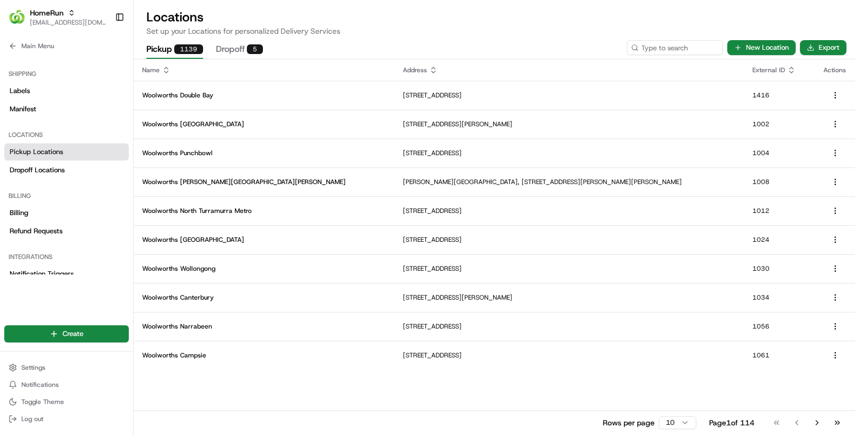
click at [655, 59] on th "Address" at bounding box center [569, 69] width 350 height 21
click at [655, 52] on input at bounding box center [659, 47] width 128 height 15
paste input "2633"
type input "2633"
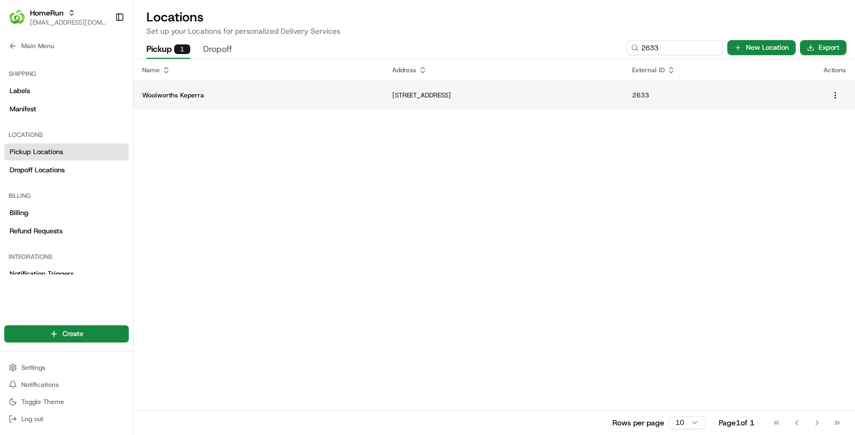
click at [170, 91] on p "Woolworths Keperra" at bounding box center [258, 95] width 233 height 9
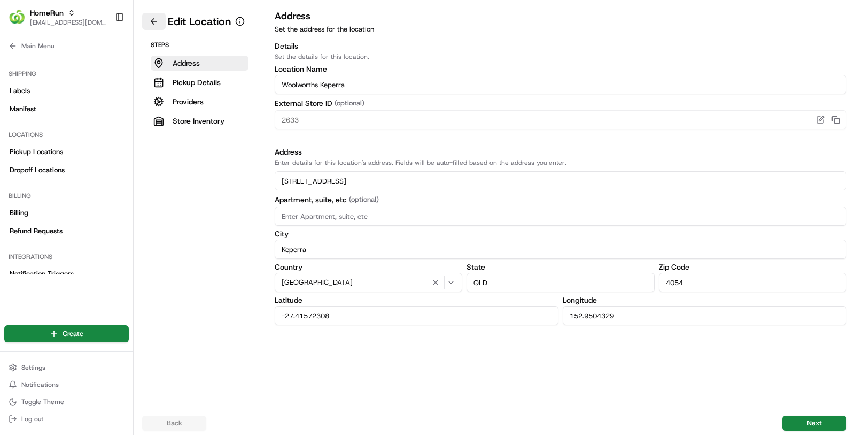
click at [148, 17] on button at bounding box center [154, 21] width 24 height 17
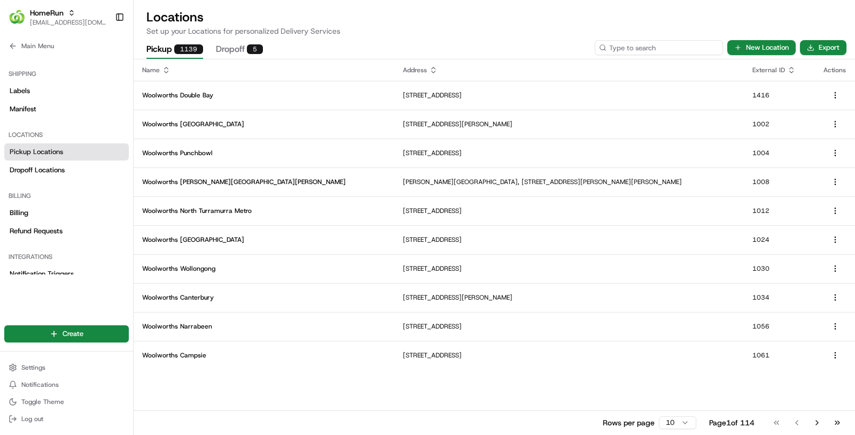
click at [652, 49] on input at bounding box center [659, 47] width 128 height 15
paste input "2657"
type input "2657"
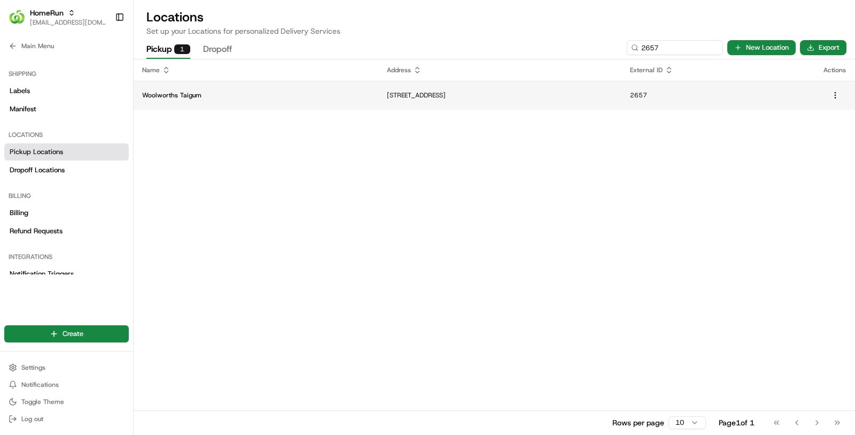
click at [268, 98] on p "Woolworths Taigum" at bounding box center [256, 95] width 228 height 9
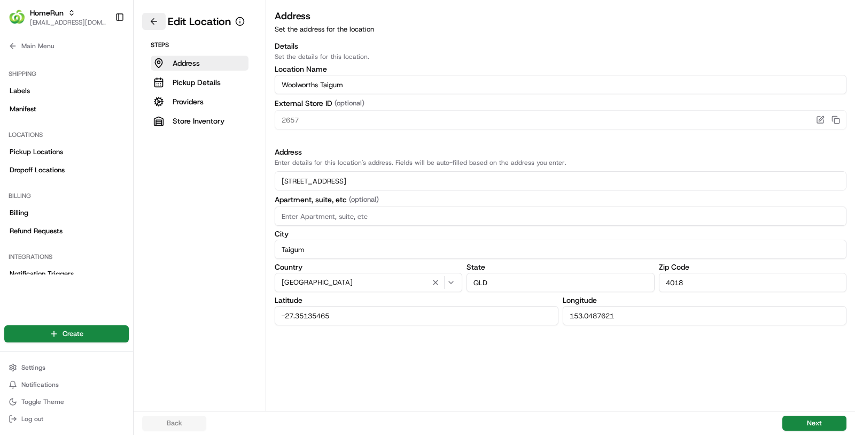
click at [156, 21] on button at bounding box center [154, 21] width 24 height 17
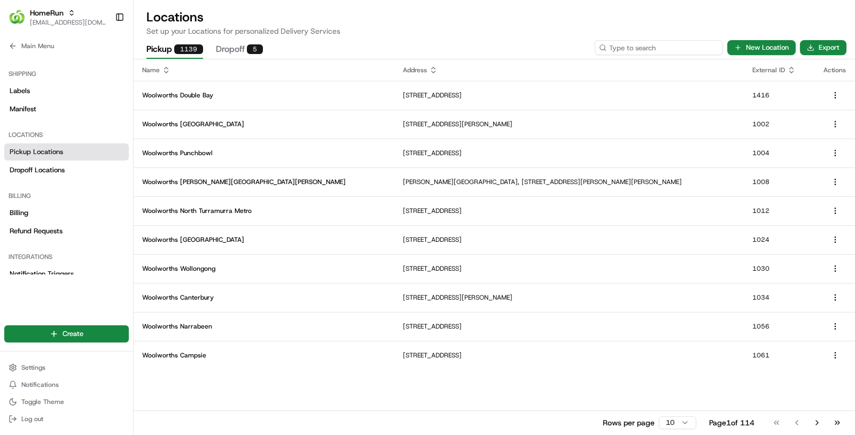
click at [658, 43] on input at bounding box center [659, 47] width 128 height 15
paste input "2660"
type input "2660"
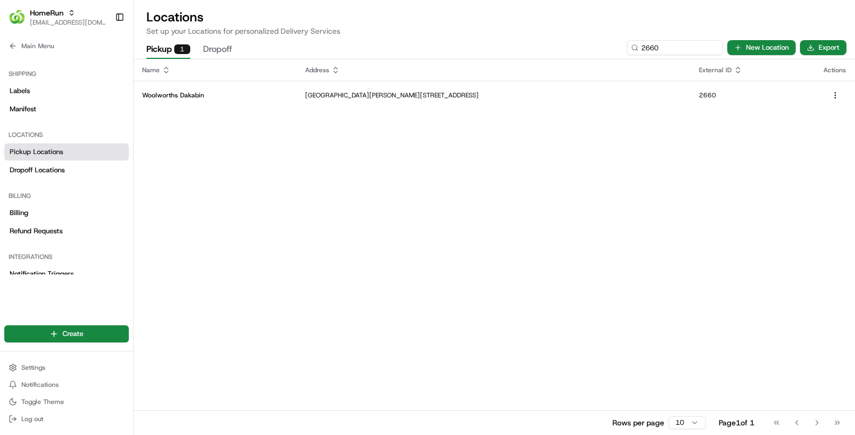
click at [254, 96] on p "Woolworths Dakabin" at bounding box center [215, 95] width 146 height 9
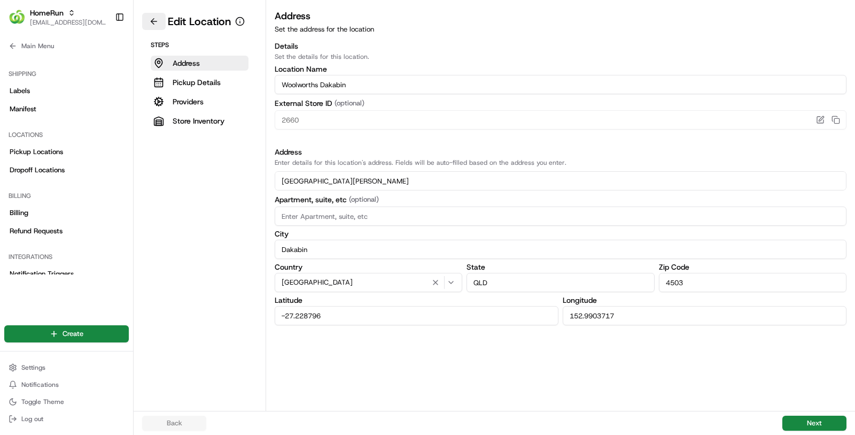
click at [145, 26] on button at bounding box center [154, 21] width 24 height 17
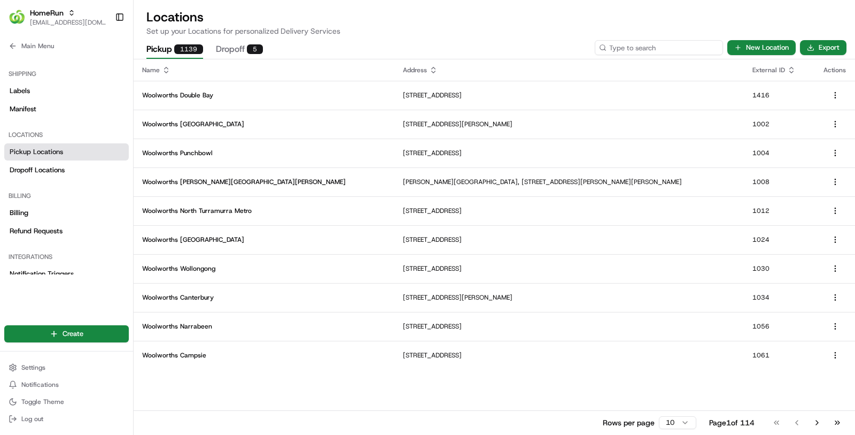
click at [671, 46] on input at bounding box center [659, 47] width 128 height 15
paste input "2678"
type input "2678"
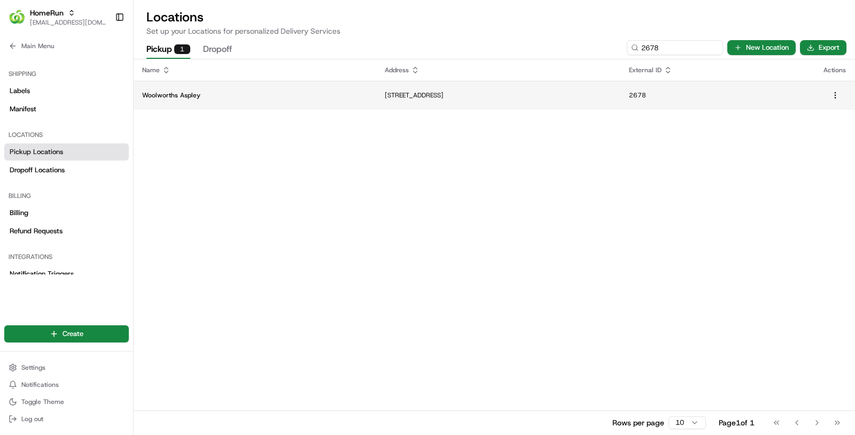
click at [376, 89] on td "59 Albany Creek Rd, Aspley, QLD 4034, AU" at bounding box center [498, 95] width 244 height 29
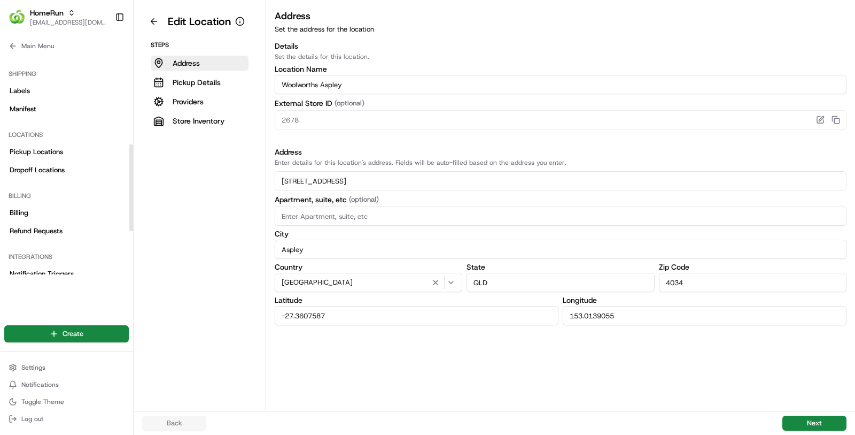
click at [168, 13] on div "Edit Location" at bounding box center [193, 21] width 103 height 17
click at [157, 19] on button at bounding box center [154, 21] width 24 height 17
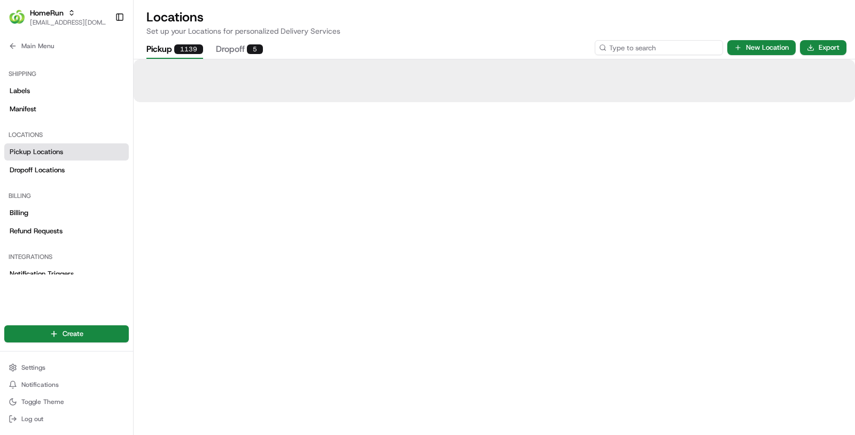
click at [666, 47] on input at bounding box center [659, 47] width 128 height 15
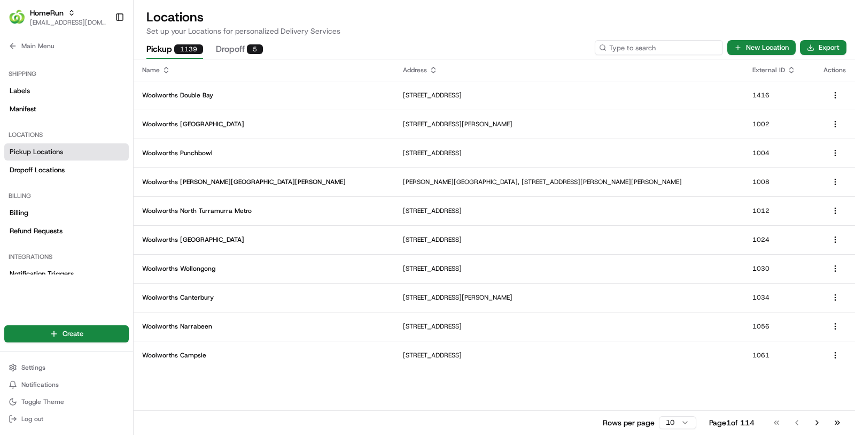
paste input "2752"
type input "2752"
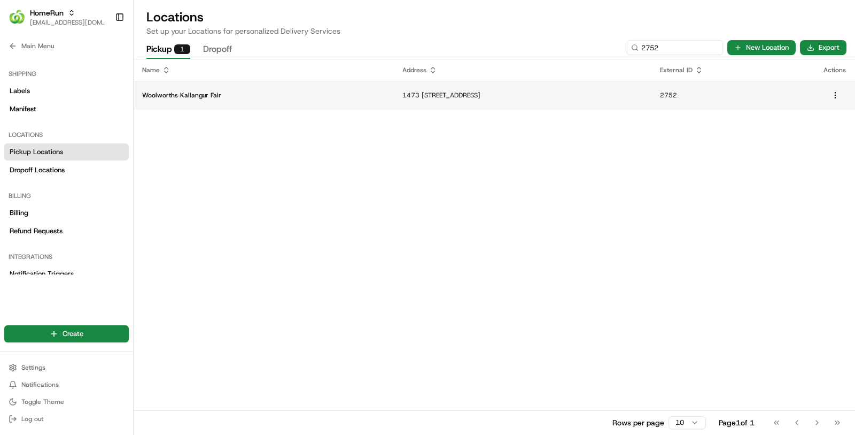
click at [191, 97] on p "Woolworths Kallangur Fair" at bounding box center [263, 95] width 243 height 9
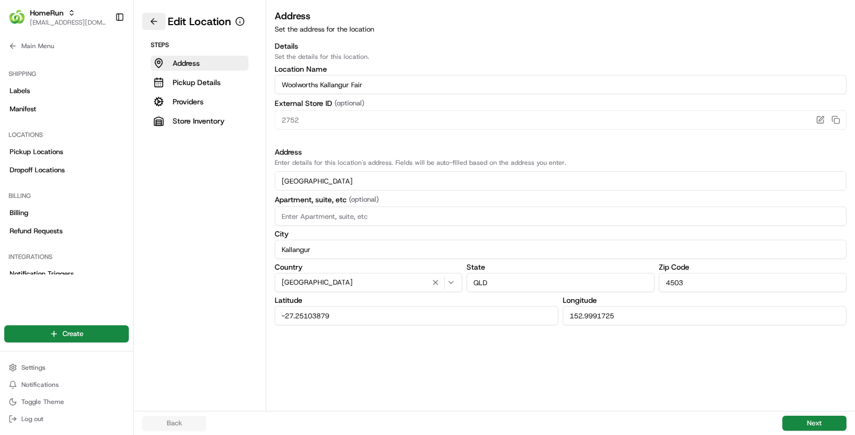
click at [143, 22] on button at bounding box center [154, 21] width 24 height 17
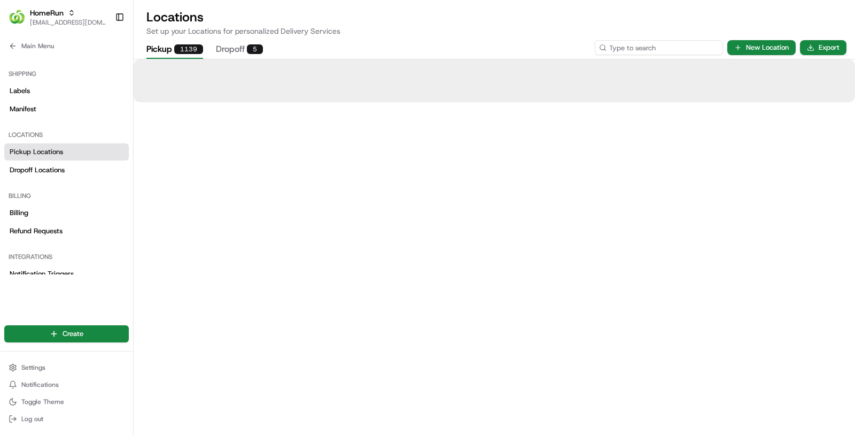
click at [666, 42] on input at bounding box center [659, 47] width 128 height 15
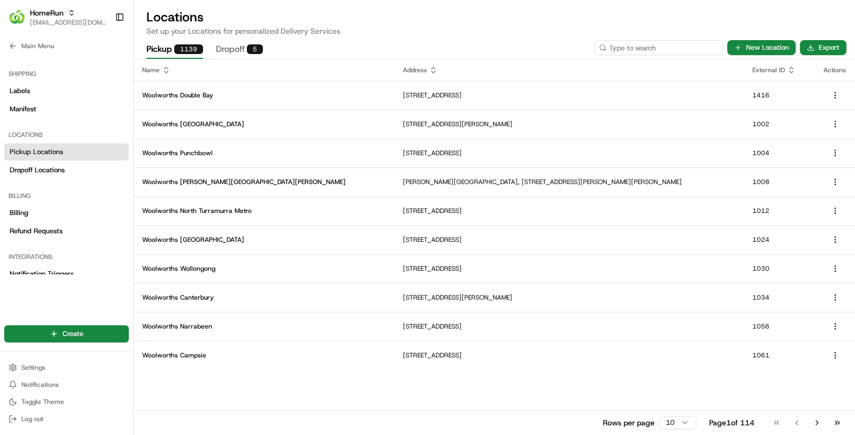
paste input "2766"
type input "2766"
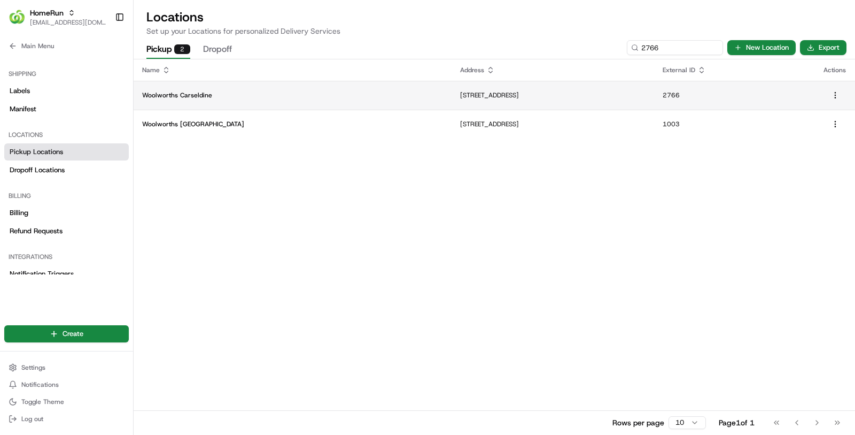
click at [319, 98] on td "Woolworths Carseldine" at bounding box center [293, 95] width 318 height 29
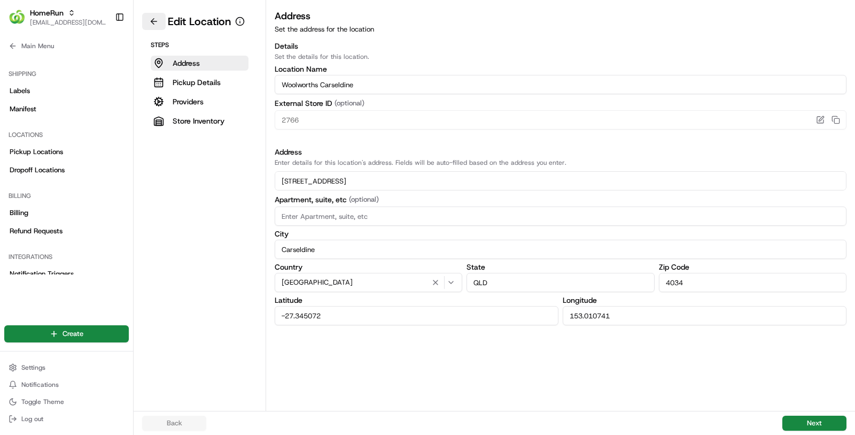
click at [155, 24] on button at bounding box center [154, 21] width 24 height 17
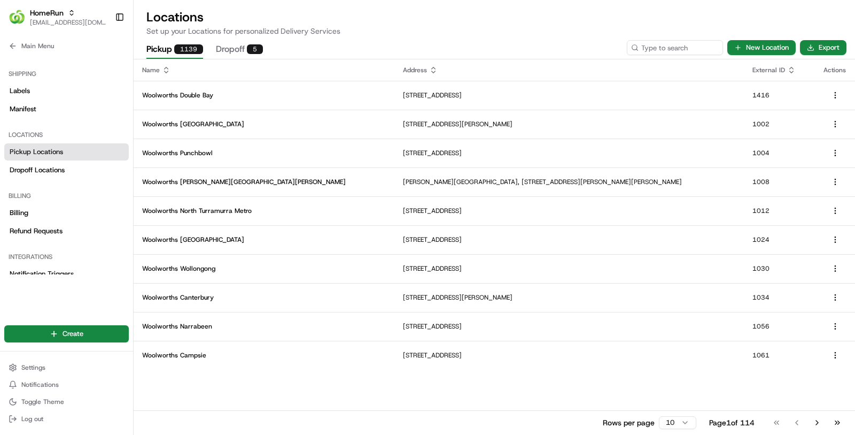
click at [683, 59] on div at bounding box center [495, 59] width 722 height 1
click at [670, 41] on input at bounding box center [659, 47] width 128 height 15
paste input "3053"
type input "3053"
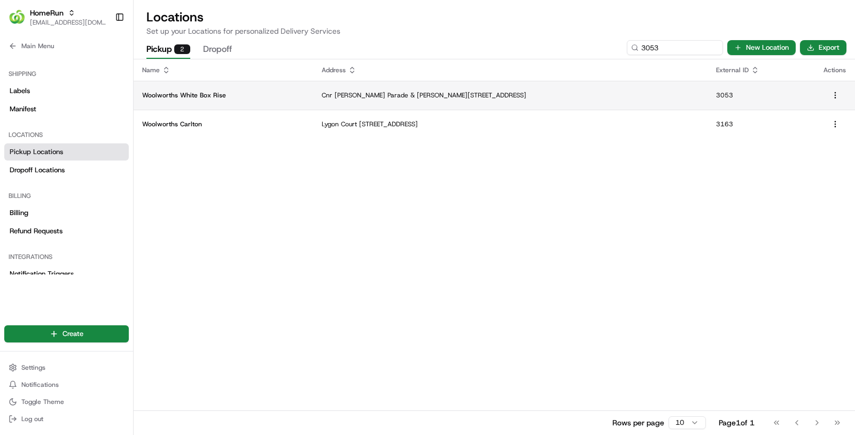
click at [323, 101] on td "Cnr Victoria Cross Parade & Kelliher Avenue, Wodonga, VIC 3690, AU" at bounding box center [510, 95] width 394 height 29
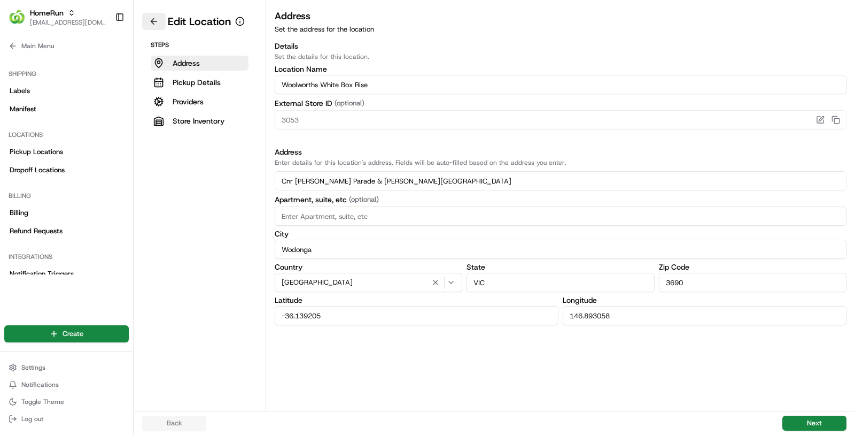
click at [153, 17] on button at bounding box center [154, 21] width 24 height 17
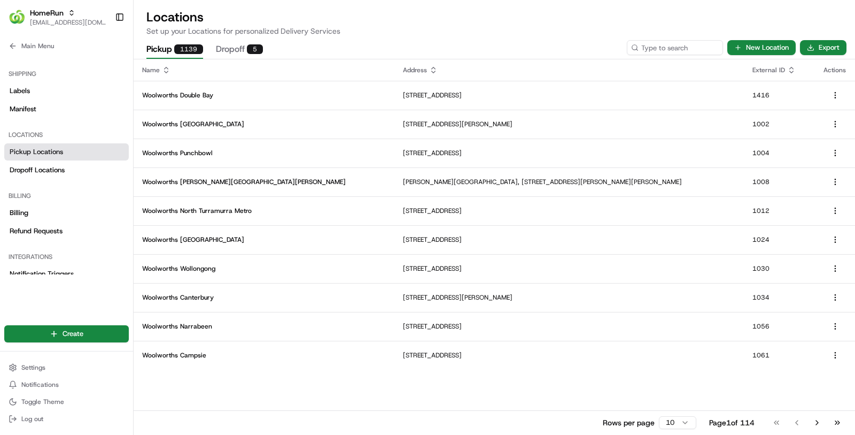
click at [661, 56] on div "Pickup 1139 Dropoff 5 New Location Export" at bounding box center [495, 47] width 722 height 22
click at [661, 51] on input at bounding box center [659, 47] width 128 height 15
paste input "3270"
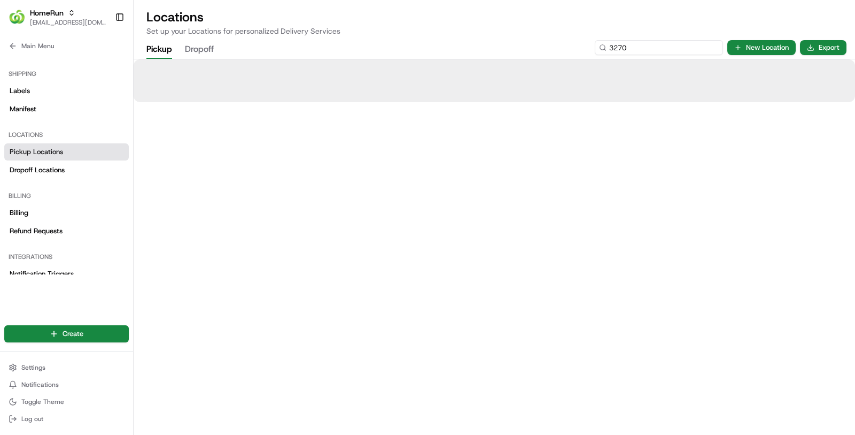
type input "3270"
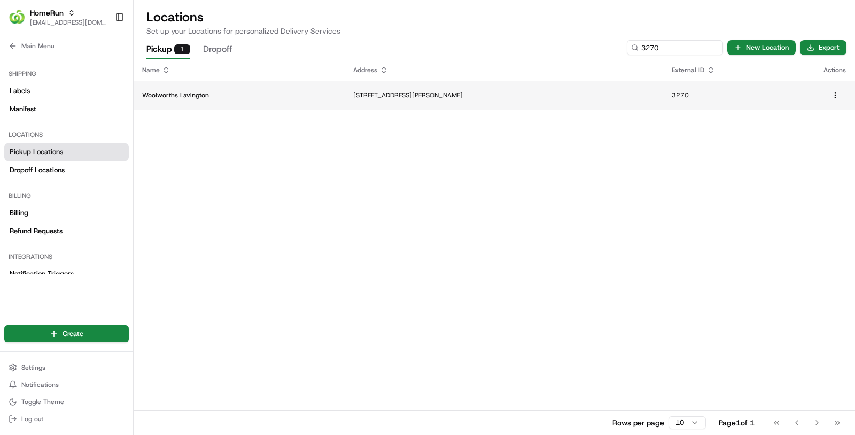
click at [252, 91] on p "Woolworths Lavington" at bounding box center [239, 95] width 194 height 9
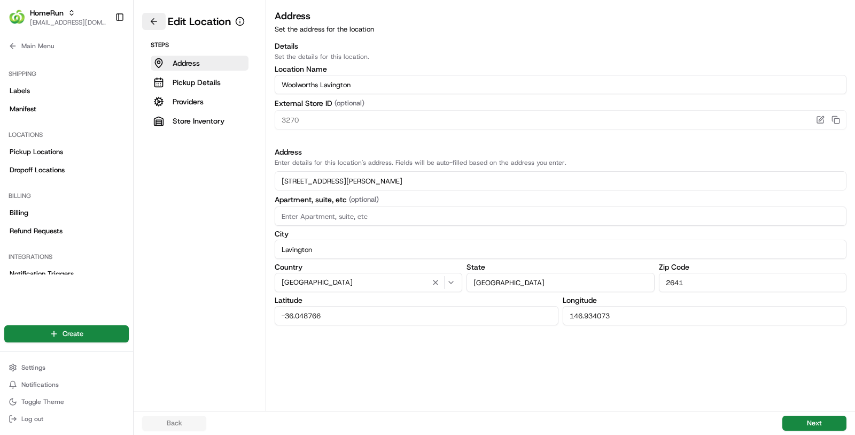
click at [160, 19] on button at bounding box center [154, 21] width 24 height 17
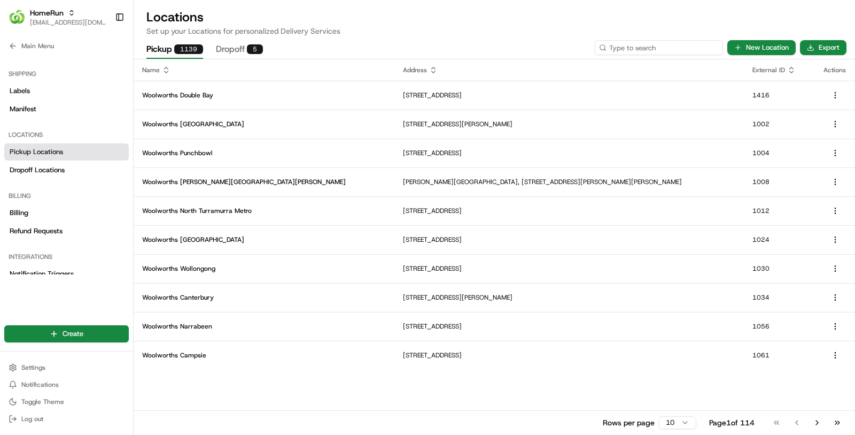
click at [683, 48] on input at bounding box center [659, 47] width 128 height 15
paste input "3279"
type input "3279"
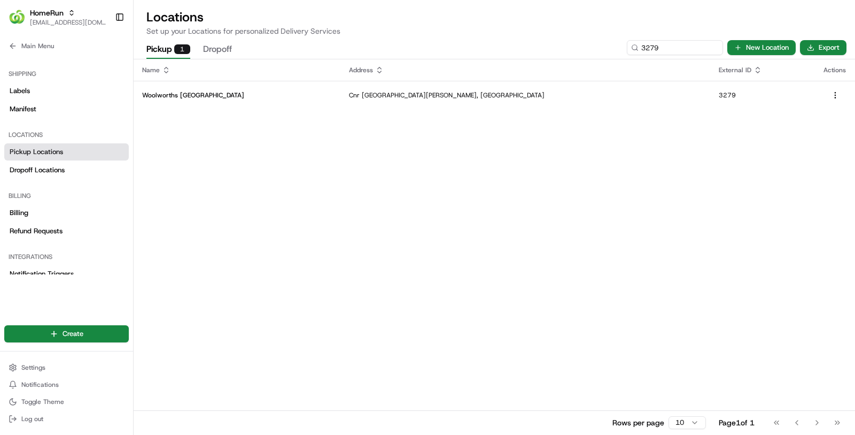
click at [300, 88] on td "Woolworths Albury Central" at bounding box center [237, 95] width 207 height 29
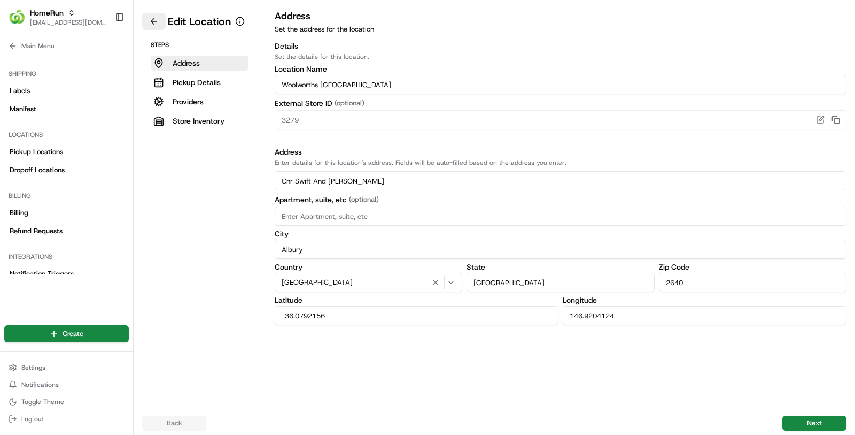
click at [160, 21] on button at bounding box center [154, 21] width 24 height 17
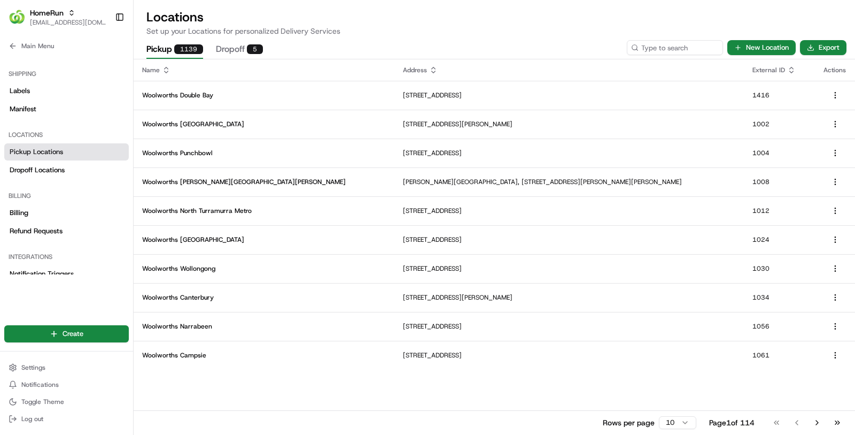
click at [662, 57] on div "Pickup 1139 Dropoff 5 New Location Export" at bounding box center [495, 47] width 722 height 22
click at [657, 47] on input at bounding box center [659, 47] width 128 height 15
paste input "3293"
type input "3293"
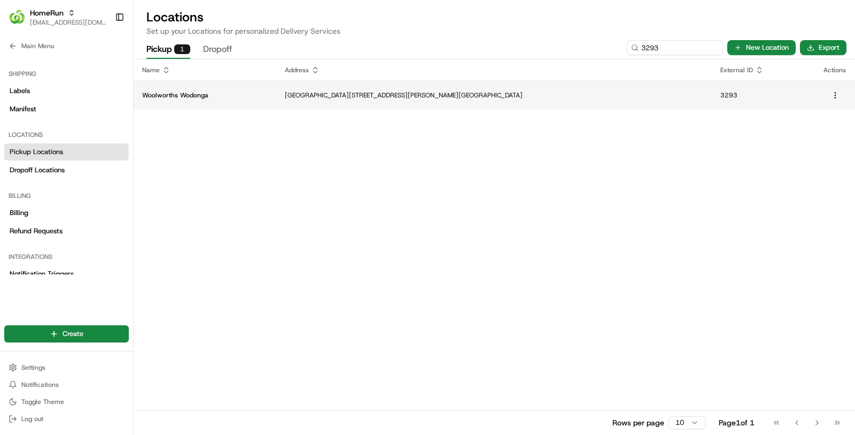
click at [273, 100] on td "Woolworths Wodonga" at bounding box center [205, 95] width 143 height 29
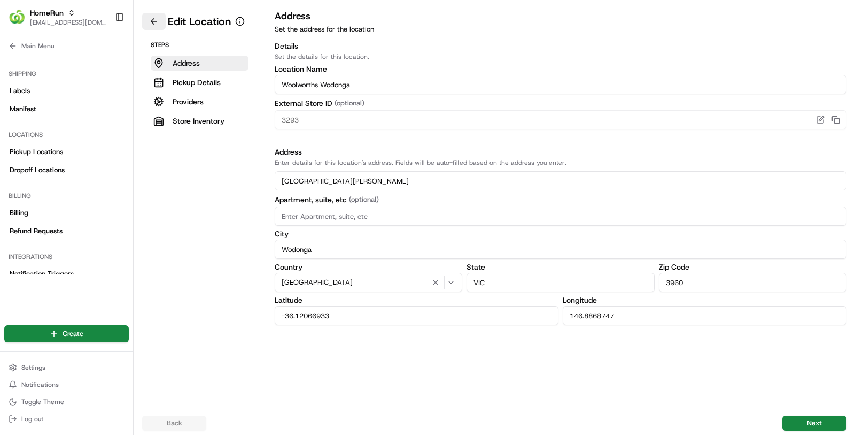
click at [153, 28] on button at bounding box center [154, 21] width 24 height 17
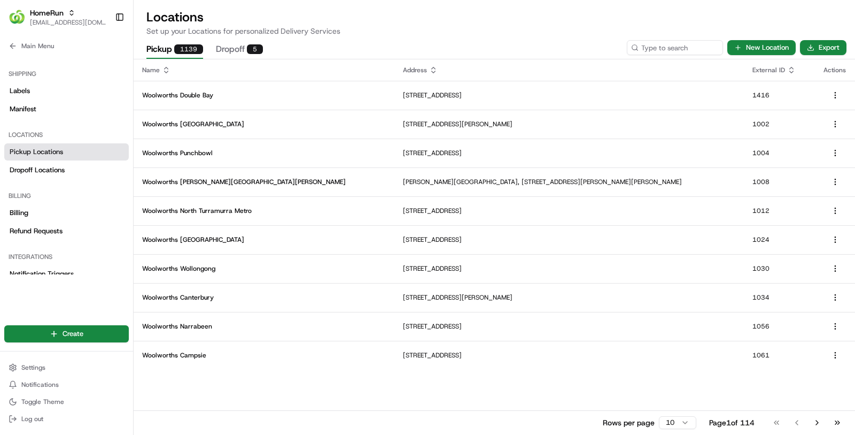
click at [670, 56] on div "Pickup 1139 Dropoff 5 New Location Export" at bounding box center [495, 47] width 722 height 22
click at [665, 41] on input at bounding box center [659, 47] width 128 height 15
paste input "3331"
type input "3331"
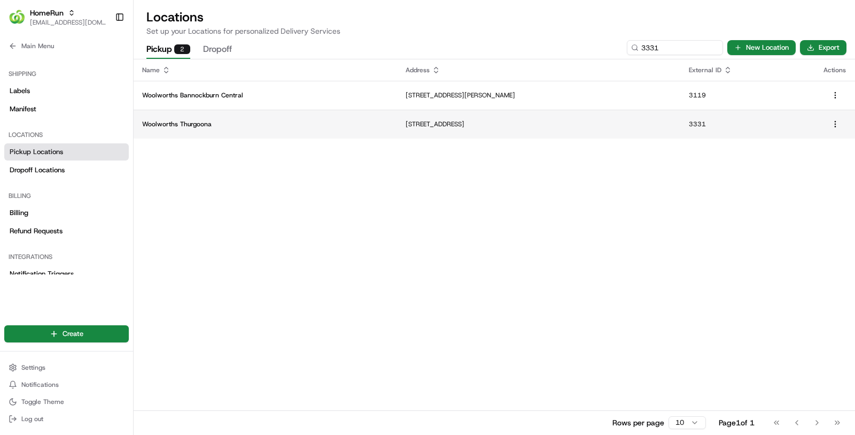
click at [299, 123] on p "Woolworths Thurgoona" at bounding box center [265, 124] width 246 height 9
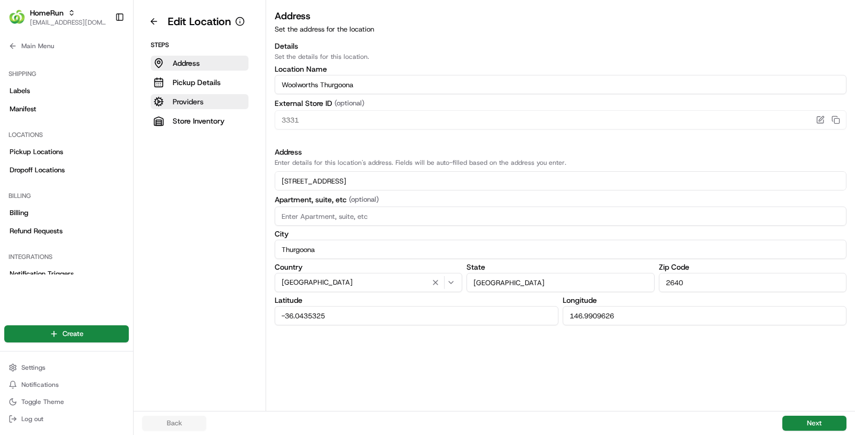
click at [223, 101] on button "Providers" at bounding box center [200, 101] width 98 height 15
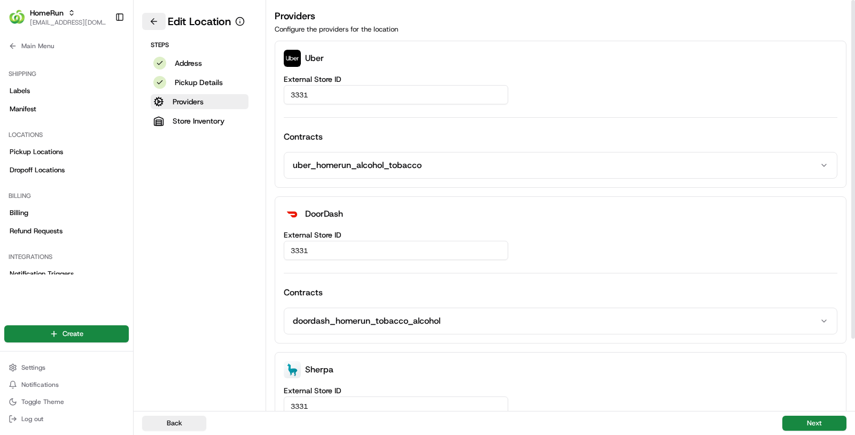
click at [156, 22] on button at bounding box center [154, 21] width 24 height 17
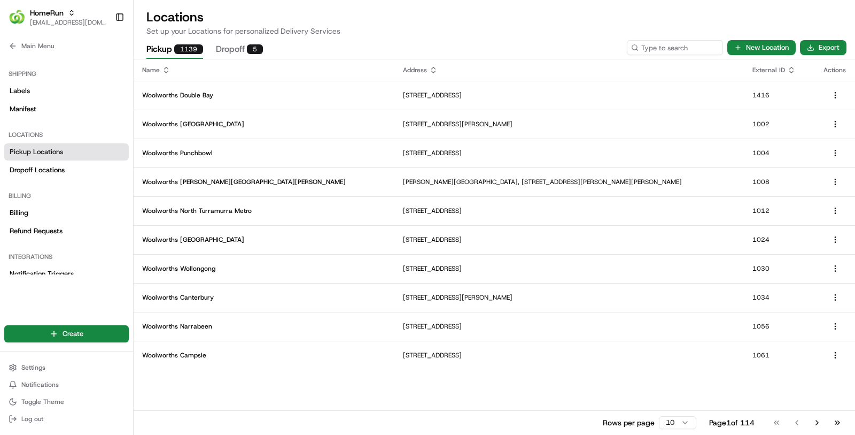
click at [657, 57] on div "Pickup 1139 Dropoff 5 New Location Export" at bounding box center [495, 47] width 722 height 22
click at [657, 52] on input at bounding box center [659, 47] width 128 height 15
paste input "1032"
type input "1032"
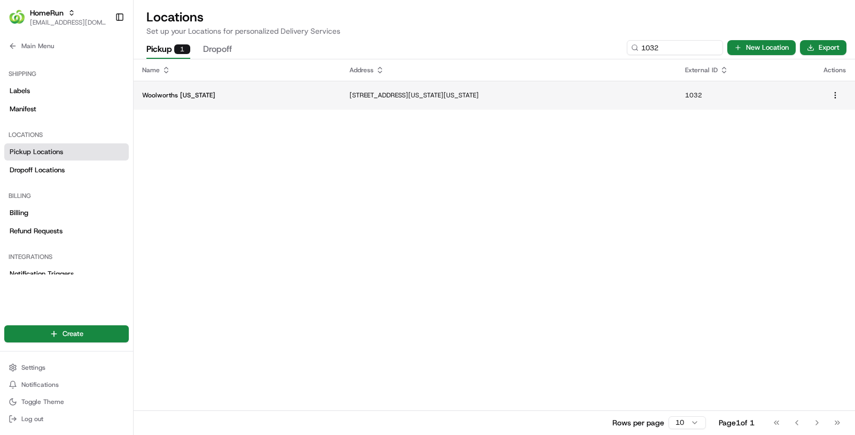
click at [250, 97] on p "Woolworths Maryland" at bounding box center [237, 95] width 190 height 9
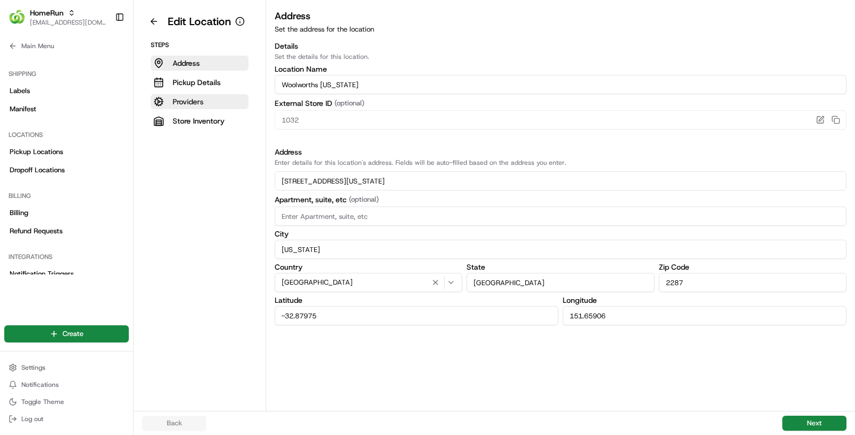
click at [210, 97] on button "Providers" at bounding box center [200, 101] width 98 height 15
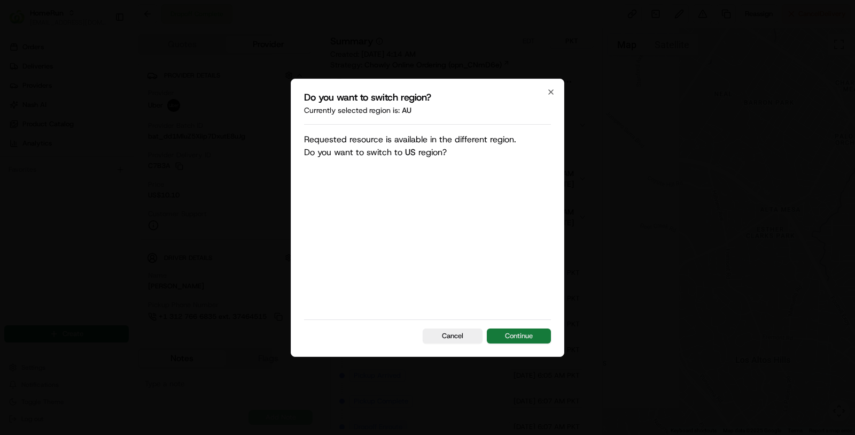
click at [540, 328] on button "Continue" at bounding box center [519, 335] width 64 height 15
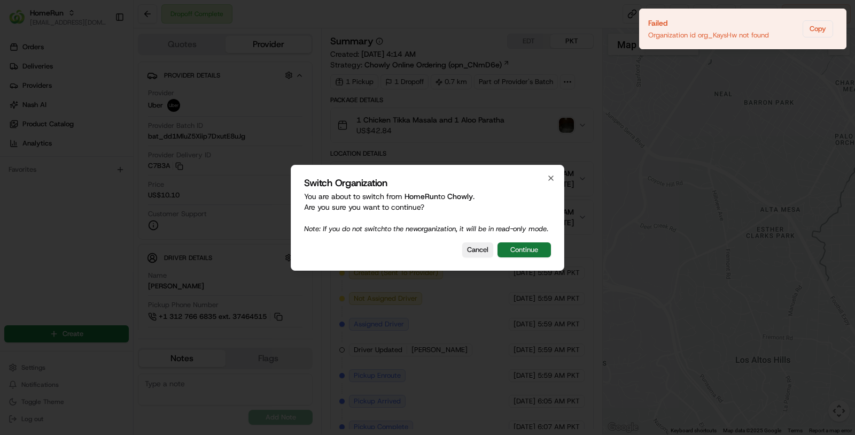
click at [515, 257] on button "Continue" at bounding box center [524, 249] width 53 height 15
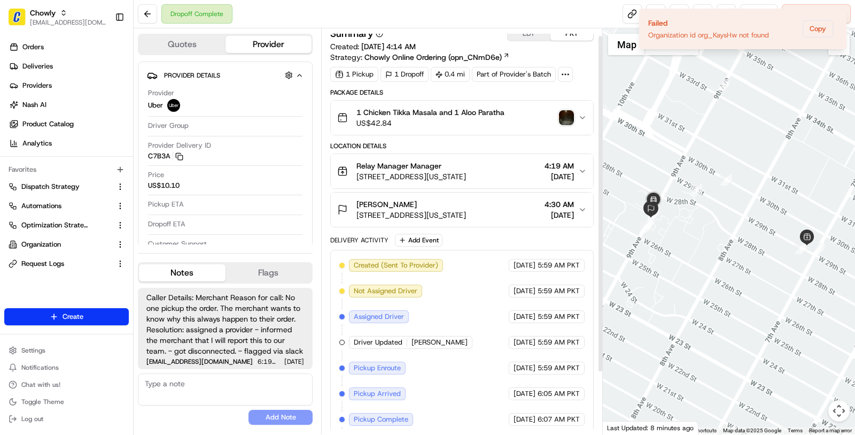
scroll to position [9, 0]
click at [836, 20] on icon "Notifications (F8)" at bounding box center [837, 17] width 9 height 9
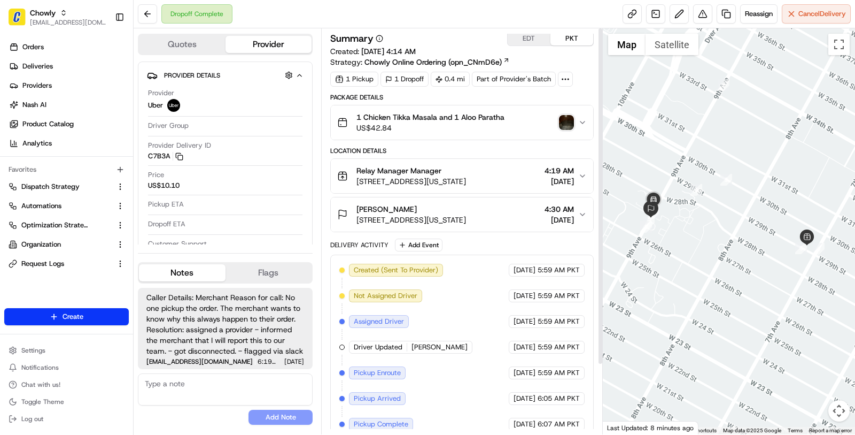
scroll to position [0, 0]
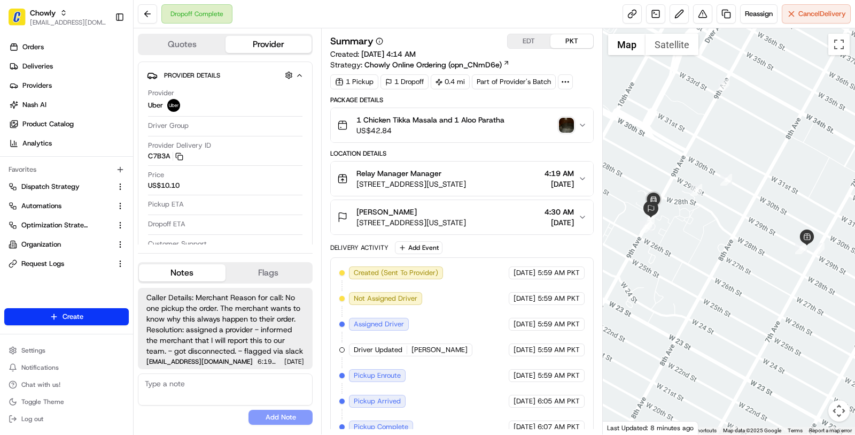
click at [401, 274] on span "Created (Sent To Provider)" at bounding box center [396, 273] width 84 height 10
click at [571, 126] on img "button" at bounding box center [566, 125] width 15 height 15
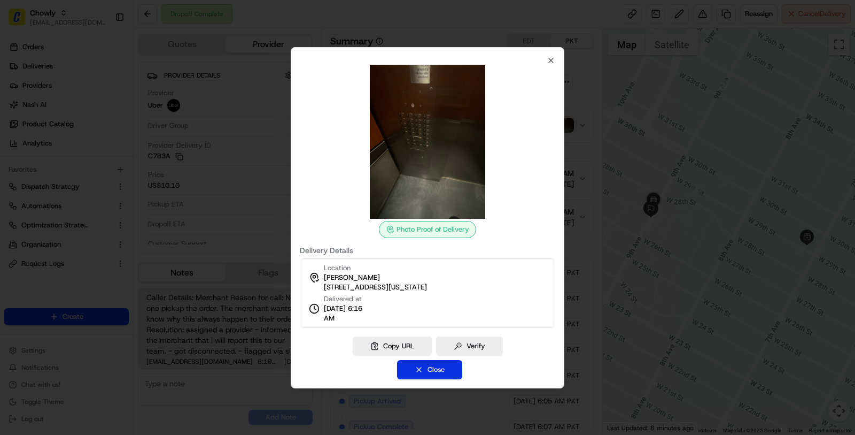
click at [433, 375] on button "Close" at bounding box center [429, 369] width 65 height 19
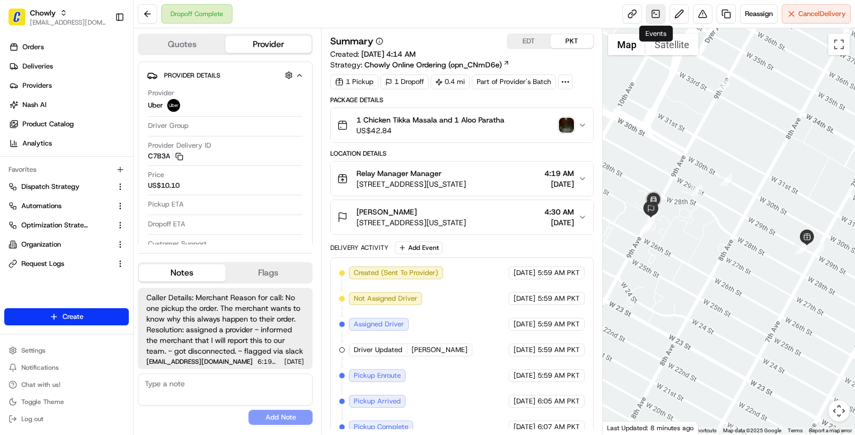
click at [655, 14] on link at bounding box center [655, 13] width 19 height 19
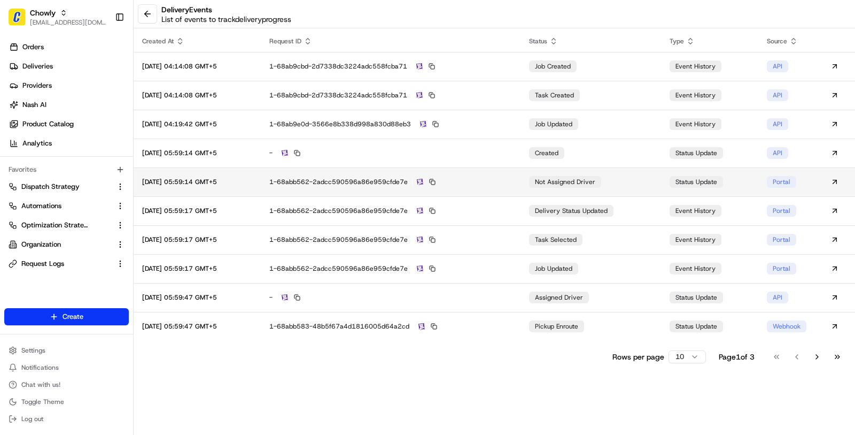
click at [513, 192] on td "1-68abb562-2adcc590596a86e959cfde7e" at bounding box center [391, 181] width 260 height 29
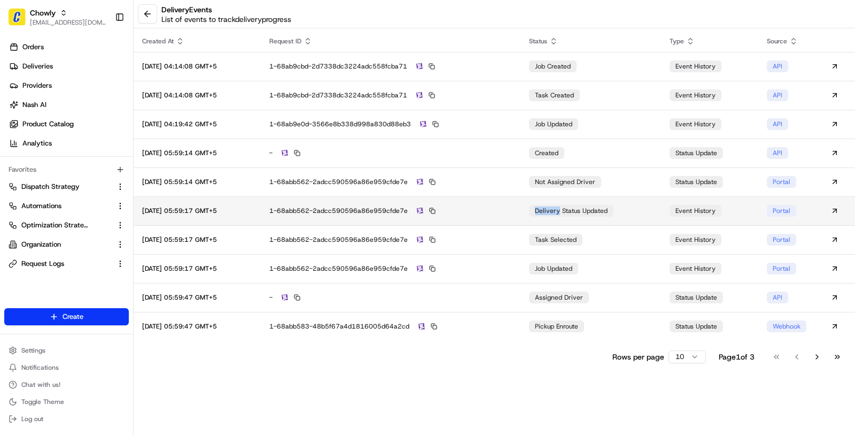
click at [479, 211] on div "1-68abb562-2adcc590596a86e959cfde7e" at bounding box center [390, 211] width 243 height 10
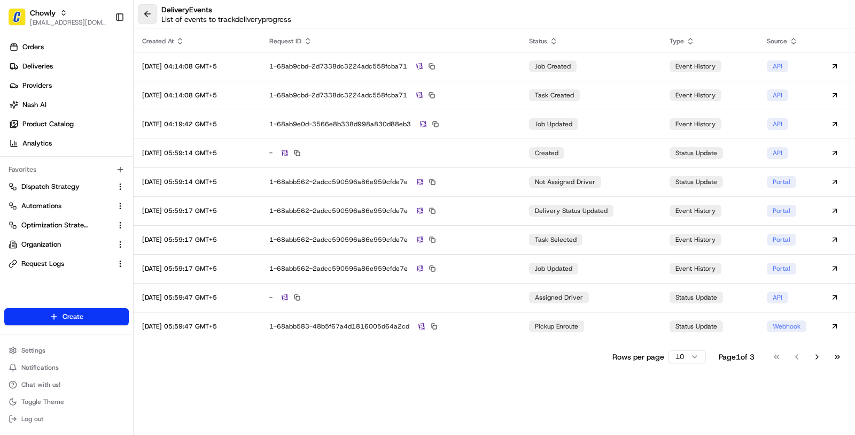
click at [151, 21] on button at bounding box center [147, 13] width 19 height 19
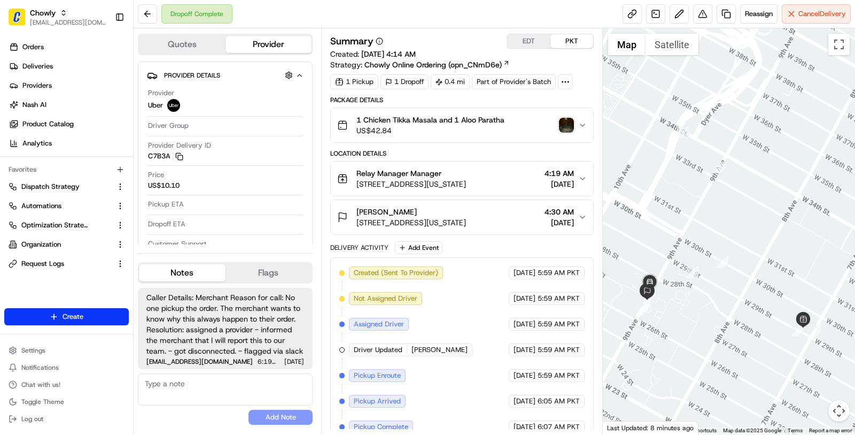
click at [203, 47] on button "Quotes" at bounding box center [182, 44] width 87 height 17
click at [270, 48] on button "Provider" at bounding box center [269, 44] width 87 height 17
click at [429, 193] on button "Relay Manager Manager 205 W 29th St, New York, NY 10001, USA 4:19 AM 08/25/2025" at bounding box center [462, 178] width 262 height 34
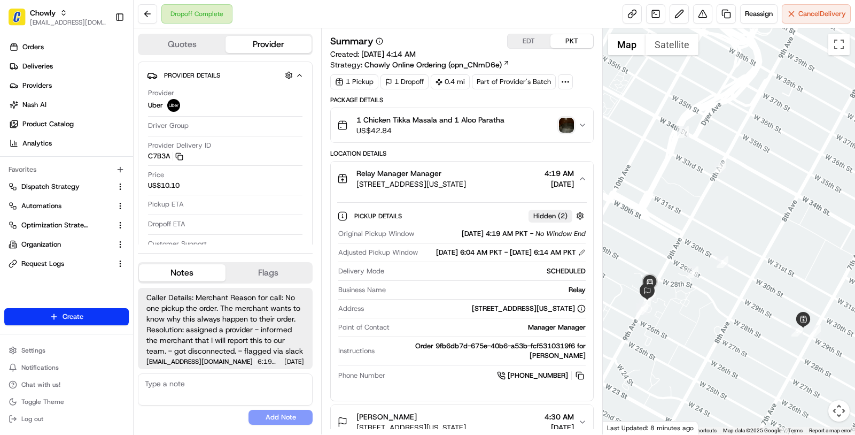
click at [429, 193] on button "Relay Manager Manager 205 W 29th St, New York, NY 10001, USA 4:19 AM 08/25/2025" at bounding box center [462, 178] width 262 height 34
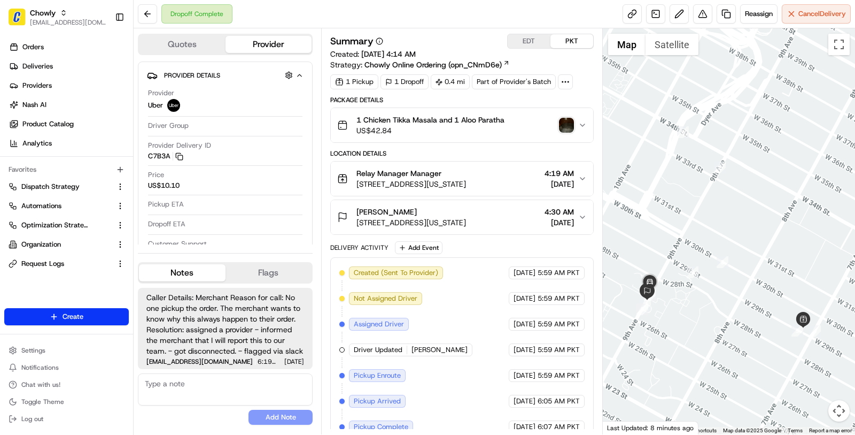
click at [429, 193] on button "Relay Manager Manager 205 W 29th St, New York, NY 10001, USA 4:19 AM 08/25/2025" at bounding box center [462, 178] width 262 height 34
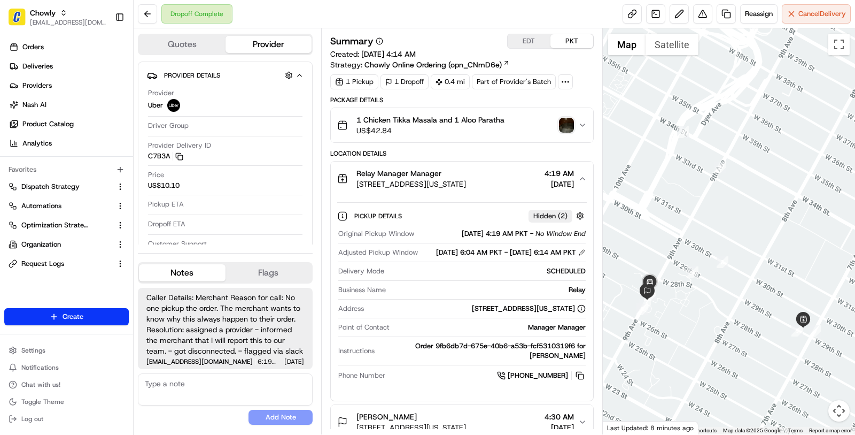
click at [429, 193] on button "Relay Manager Manager 205 W 29th St, New York, NY 10001, USA 4:19 AM 08/25/2025" at bounding box center [462, 178] width 262 height 34
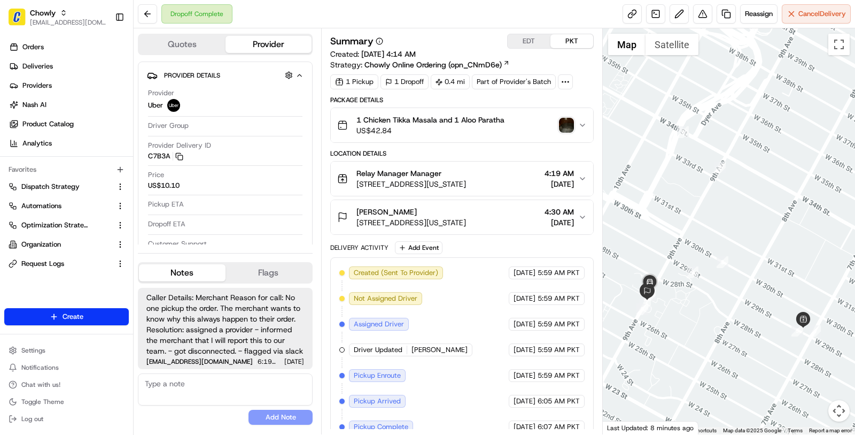
click at [429, 193] on button "Relay Manager Manager 205 W 29th St, New York, NY 10001, USA 4:19 AM 08/25/2025" at bounding box center [462, 178] width 262 height 34
